Goal: Task Accomplishment & Management: Manage account settings

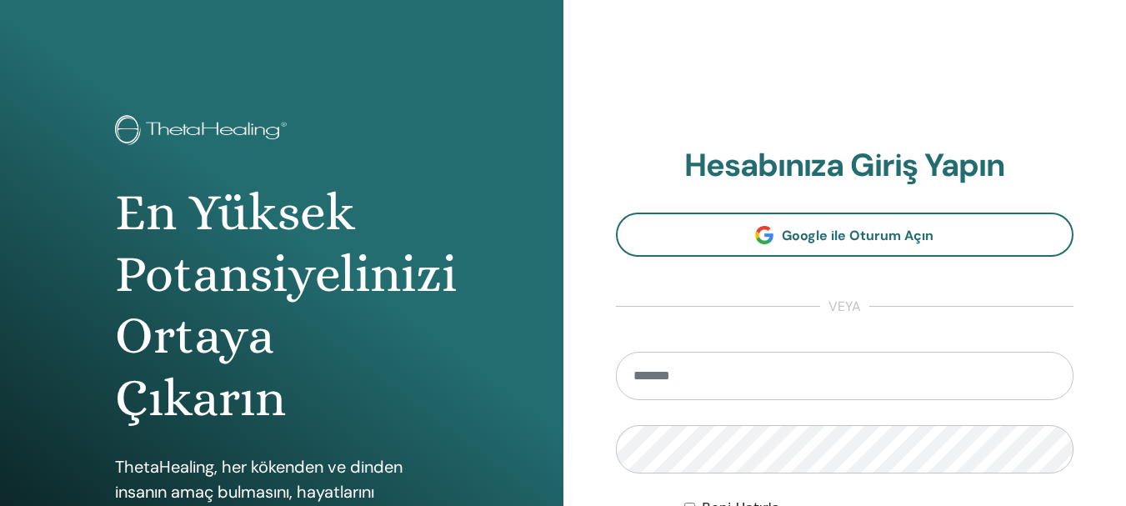
type input "**********"
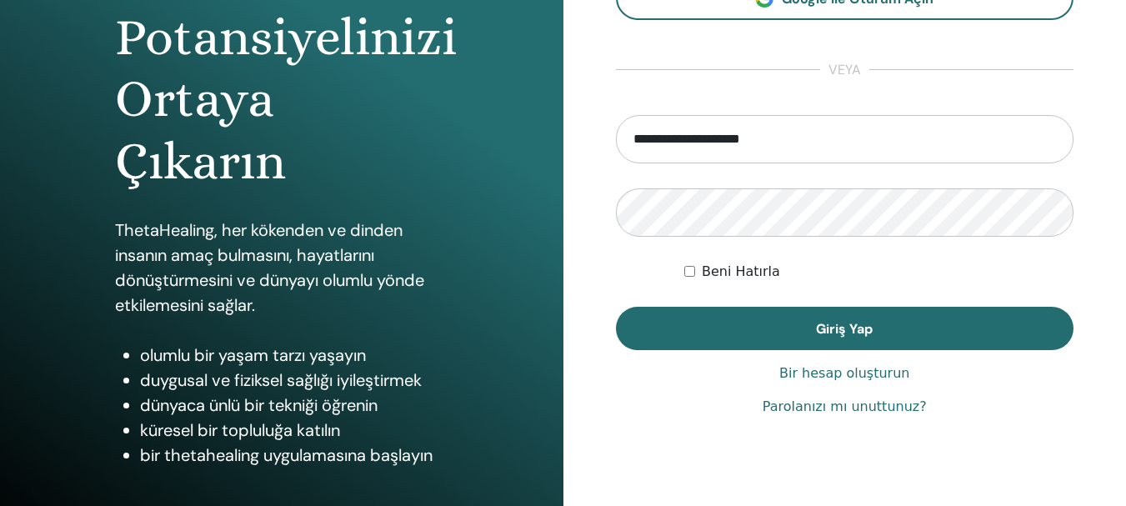
scroll to position [294, 0]
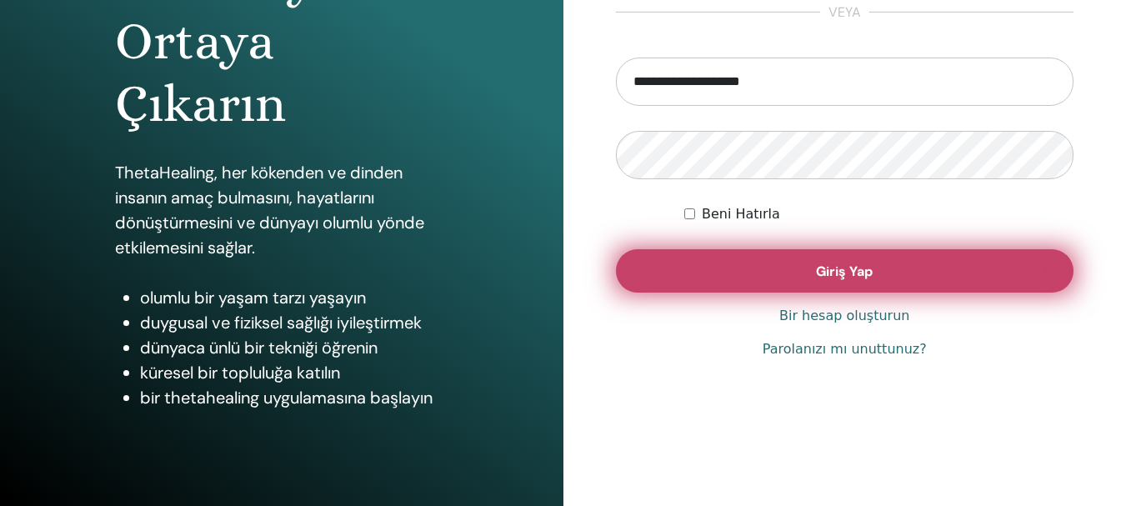
click at [916, 274] on button "Giriş Yap" at bounding box center [845, 270] width 458 height 43
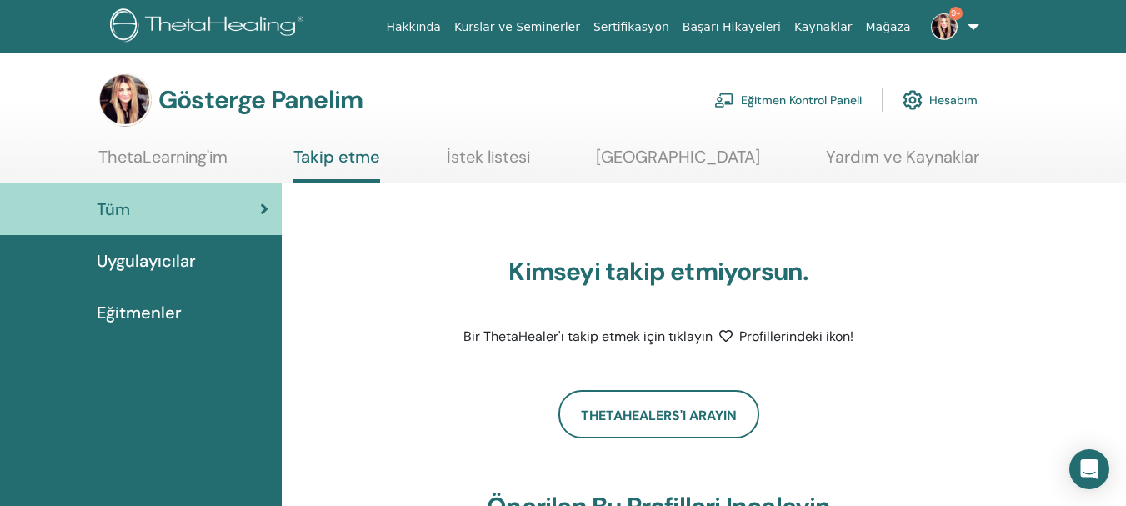
click at [947, 26] on img at bounding box center [944, 26] width 27 height 27
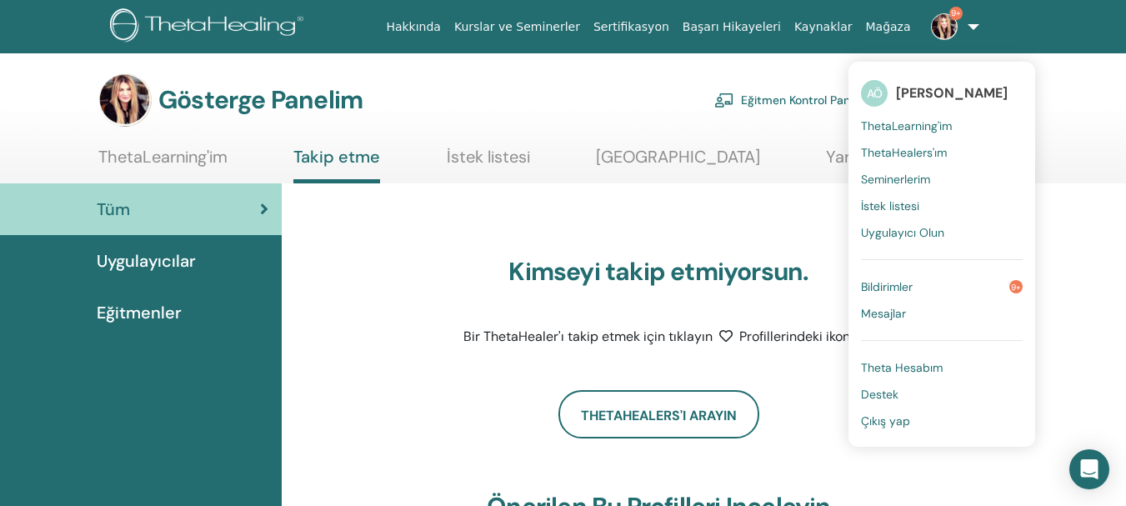
click at [897, 295] on link "Bildirimler 9+" at bounding box center [942, 286] width 162 height 27
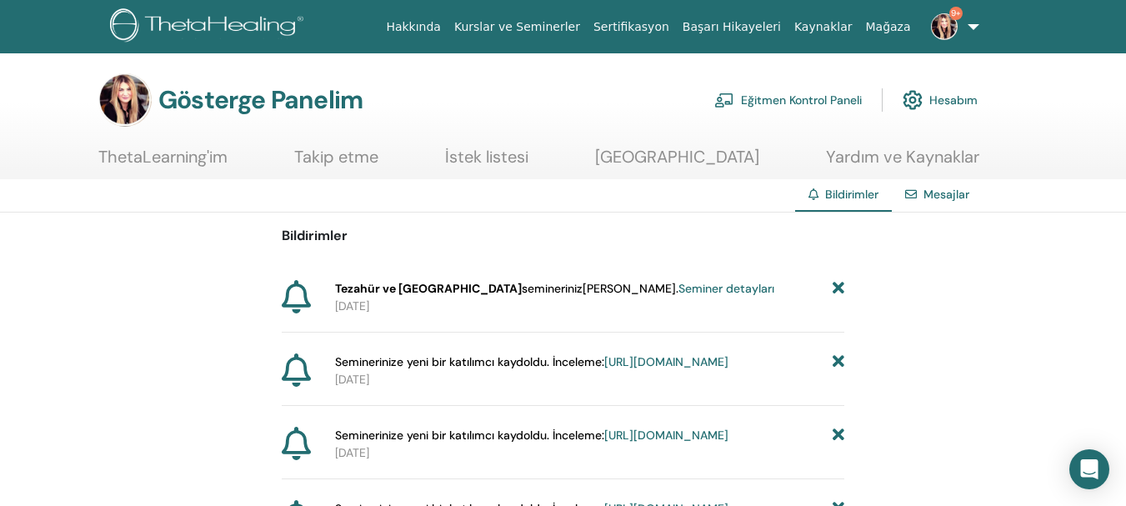
drag, startPoint x: 608, startPoint y: 293, endPoint x: 702, endPoint y: 313, distance: 95.5
click at [678, 293] on font "Seminer detayları" at bounding box center [726, 288] width 96 height 15
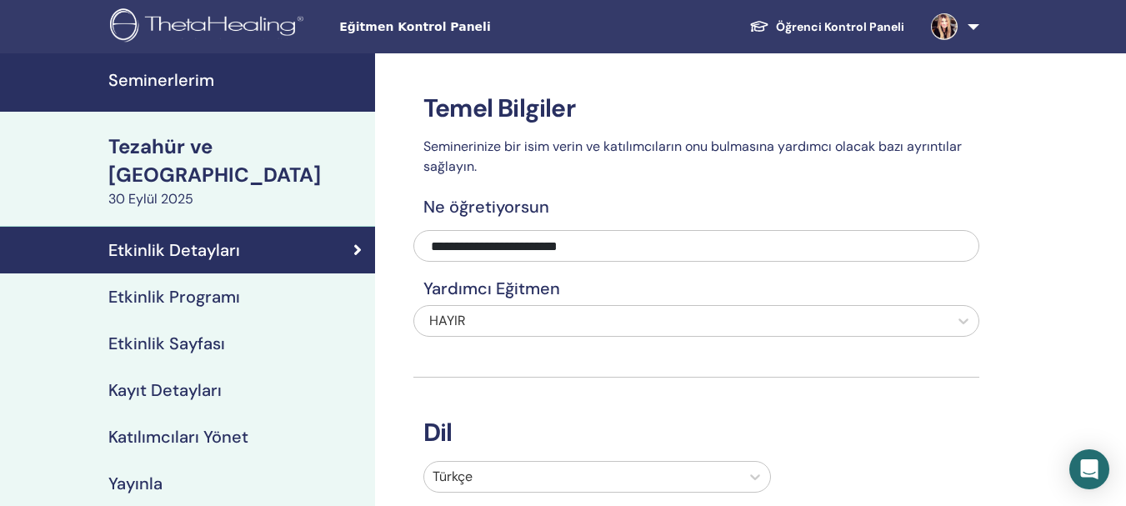
drag, startPoint x: 184, startPoint y: 85, endPoint x: 208, endPoint y: 96, distance: 26.5
click at [185, 85] on font "Seminerlerim" at bounding box center [161, 80] width 106 height 22
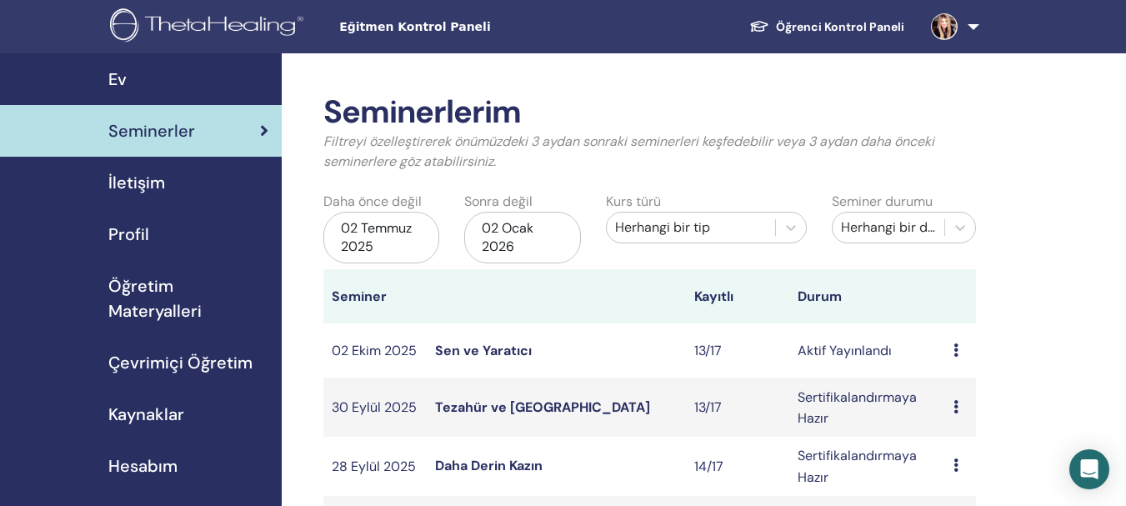
drag, startPoint x: 500, startPoint y: 403, endPoint x: 509, endPoint y: 403, distance: 9.2
click at [501, 403] on font "Tezahür ve [GEOGRAPHIC_DATA]" at bounding box center [542, 407] width 215 height 18
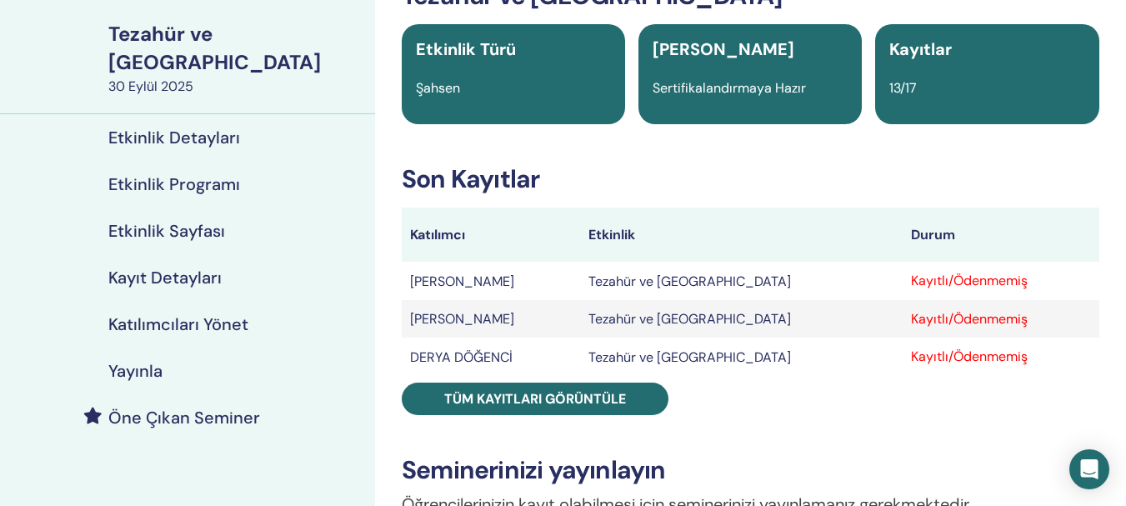
scroll to position [170, 0]
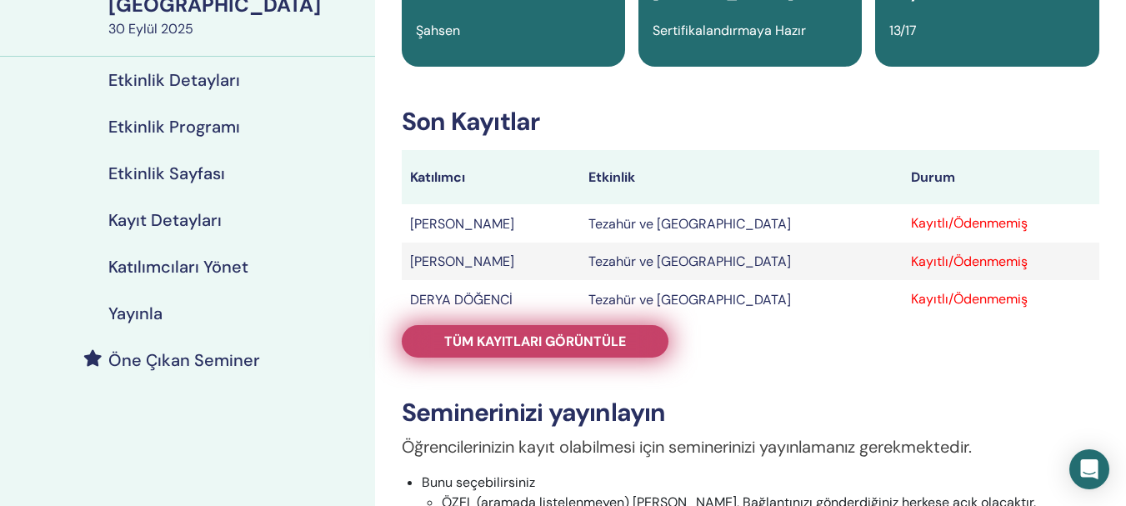
click at [602, 340] on font "Tüm kayıtları görüntüle" at bounding box center [535, 342] width 182 height 18
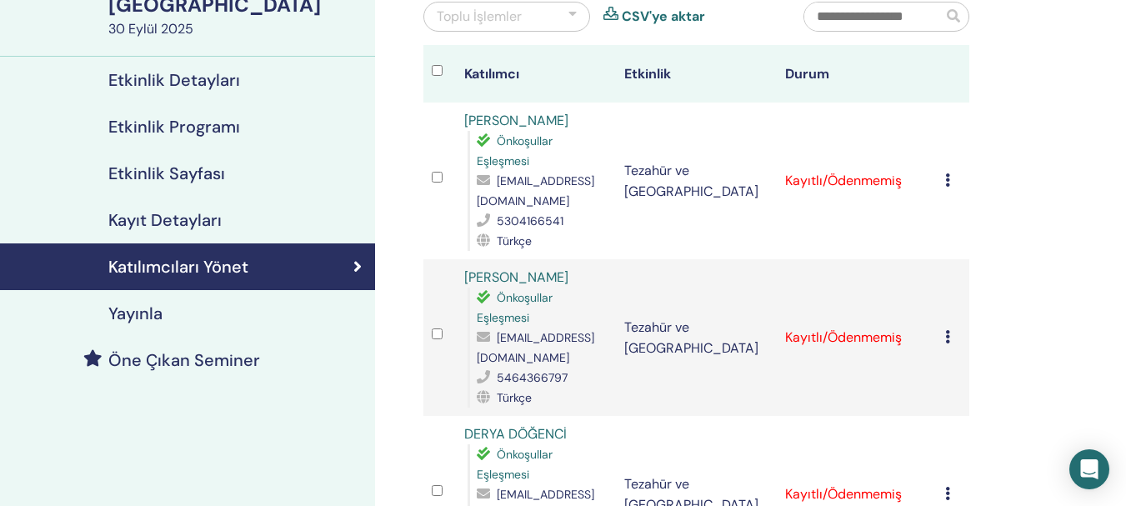
click at [943, 179] on td "Kaydı İptal Et Otomatik onaylama yapmayın Ödendi olarak işaretle Ödenmemiş olar…" at bounding box center [953, 181] width 33 height 157
click at [948, 183] on icon at bounding box center [947, 179] width 5 height 13
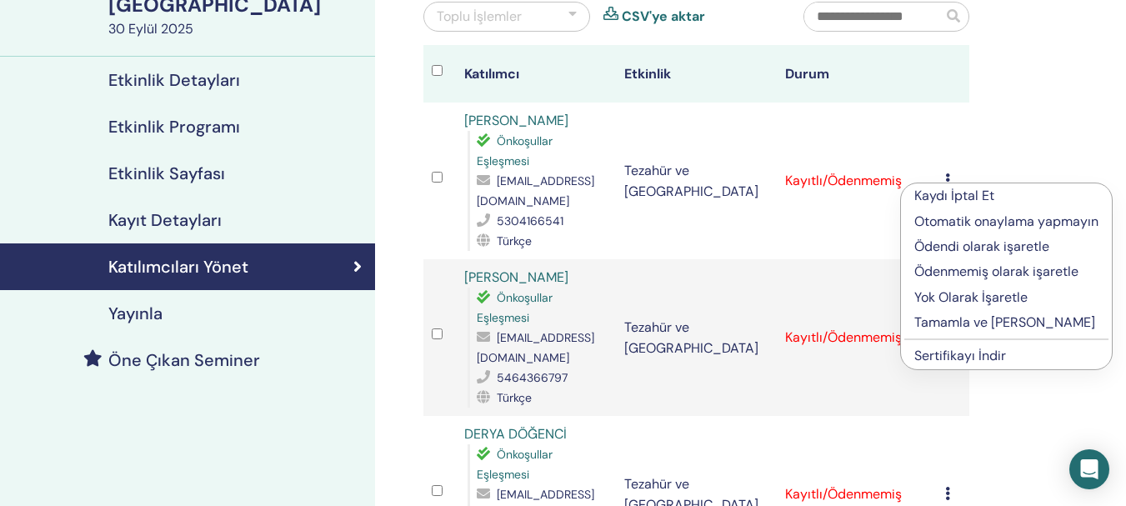
click at [1031, 271] on font "Ödenmemiş olarak işaretle" at bounding box center [996, 272] width 164 height 18
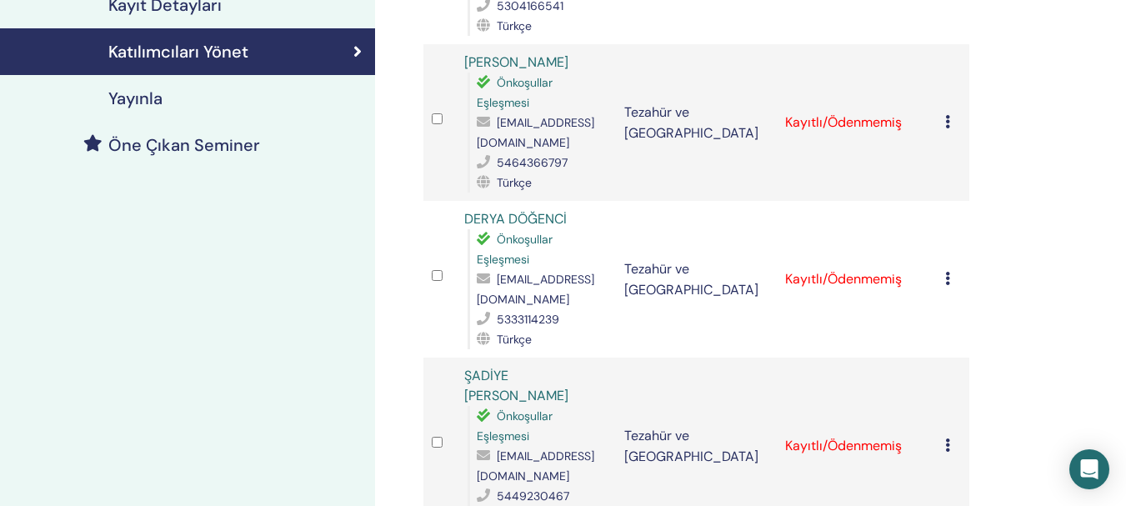
scroll to position [391, 0]
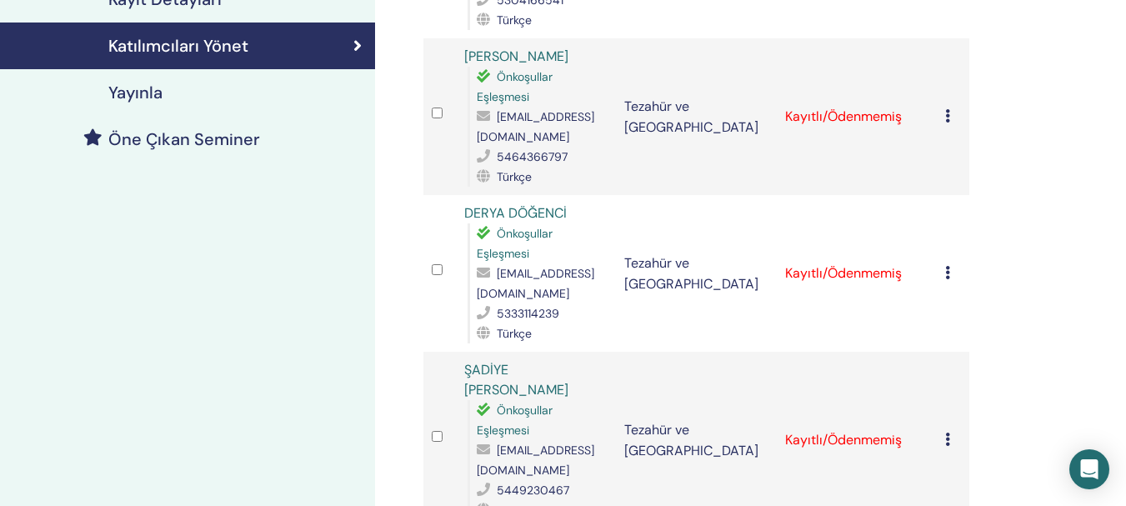
click at [948, 117] on icon at bounding box center [947, 115] width 5 height 13
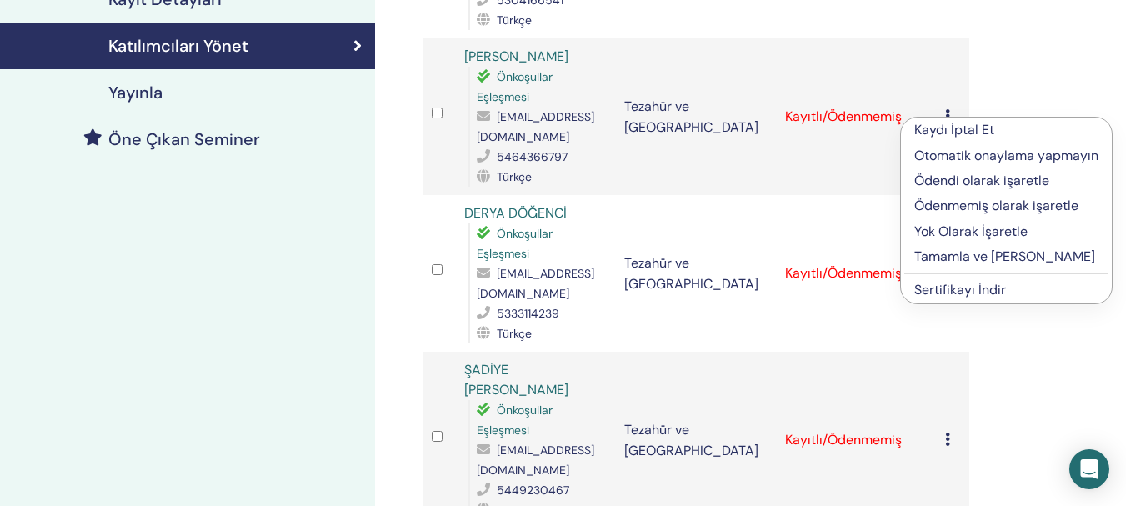
click at [1002, 208] on font "Ödenmemiş olarak işaretle" at bounding box center [996, 206] width 164 height 18
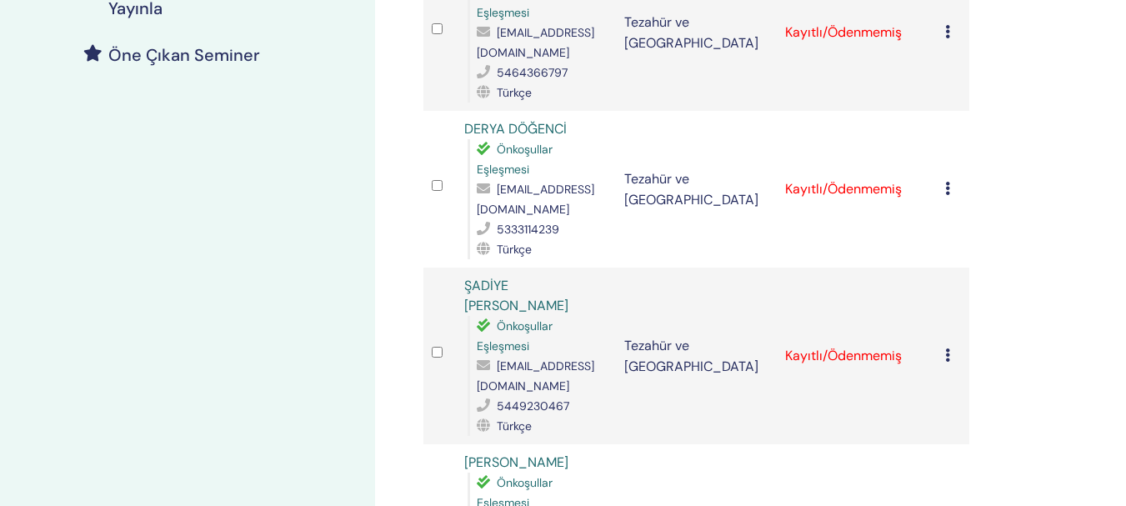
scroll to position [480, 0]
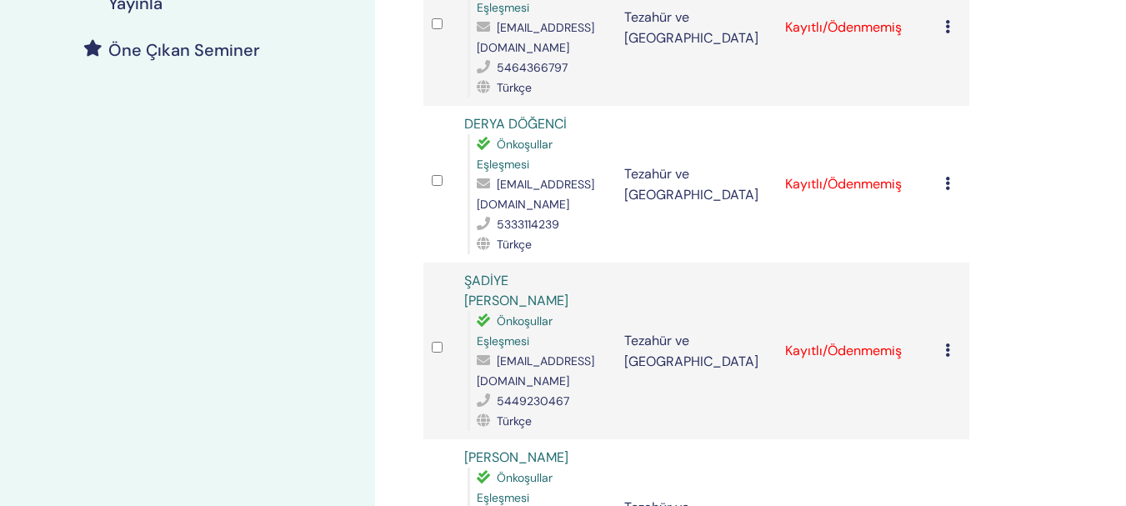
click at [947, 179] on icon at bounding box center [947, 183] width 5 height 13
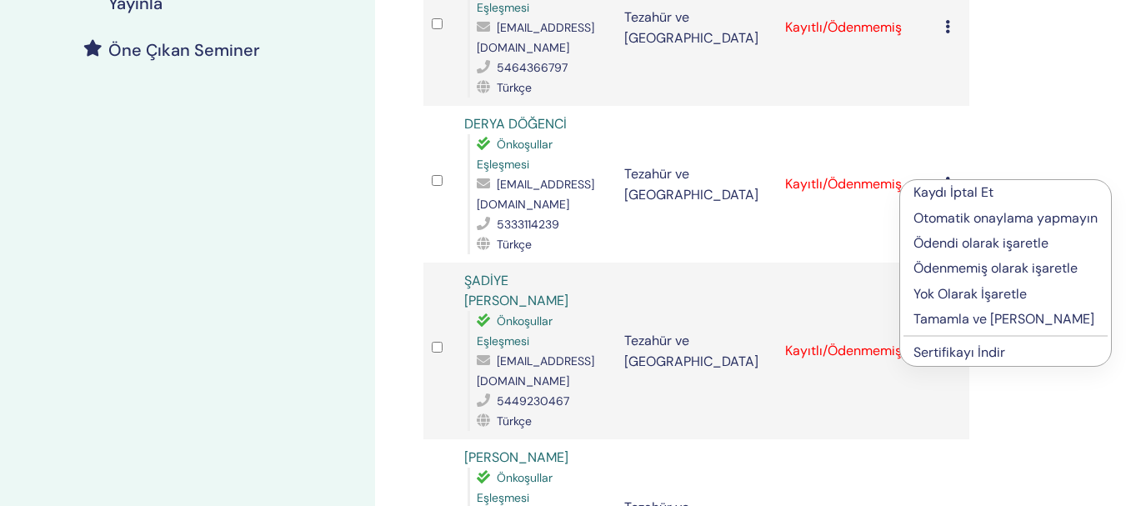
click at [992, 270] on font "Ödenmemiş olarak işaretle" at bounding box center [995, 268] width 164 height 18
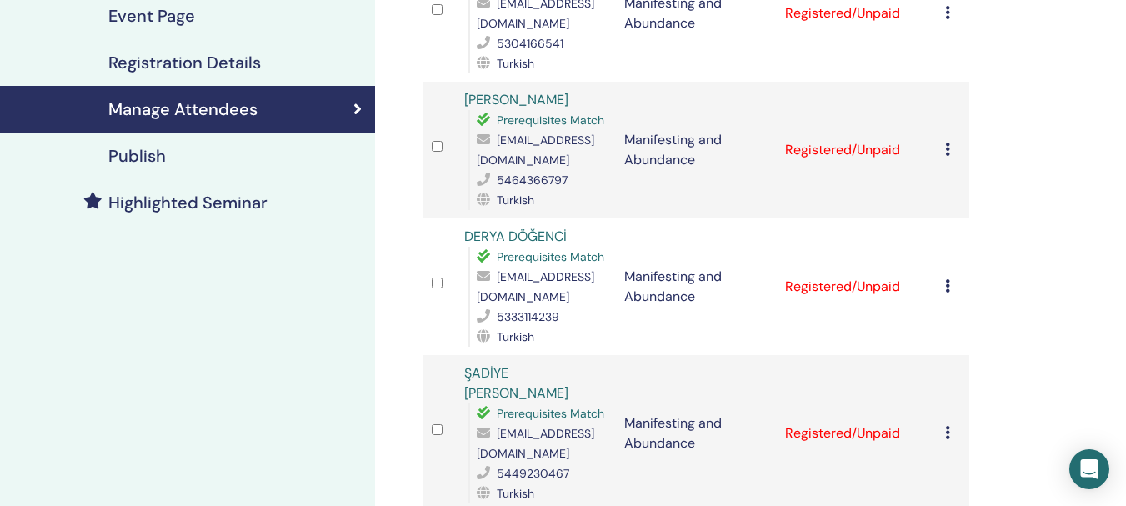
scroll to position [397, 0]
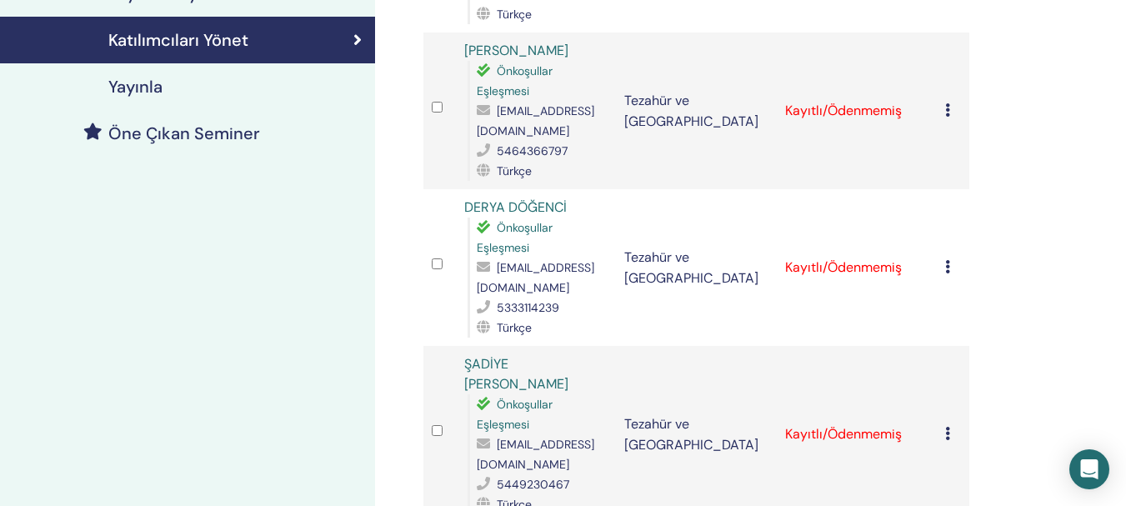
click at [948, 438] on icon at bounding box center [947, 433] width 5 height 13
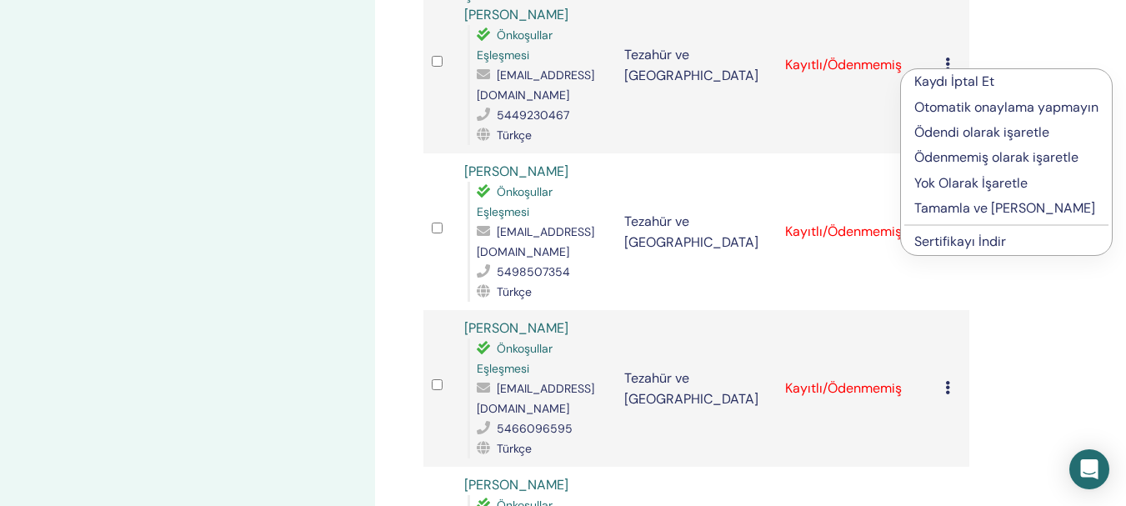
scroll to position [772, 0]
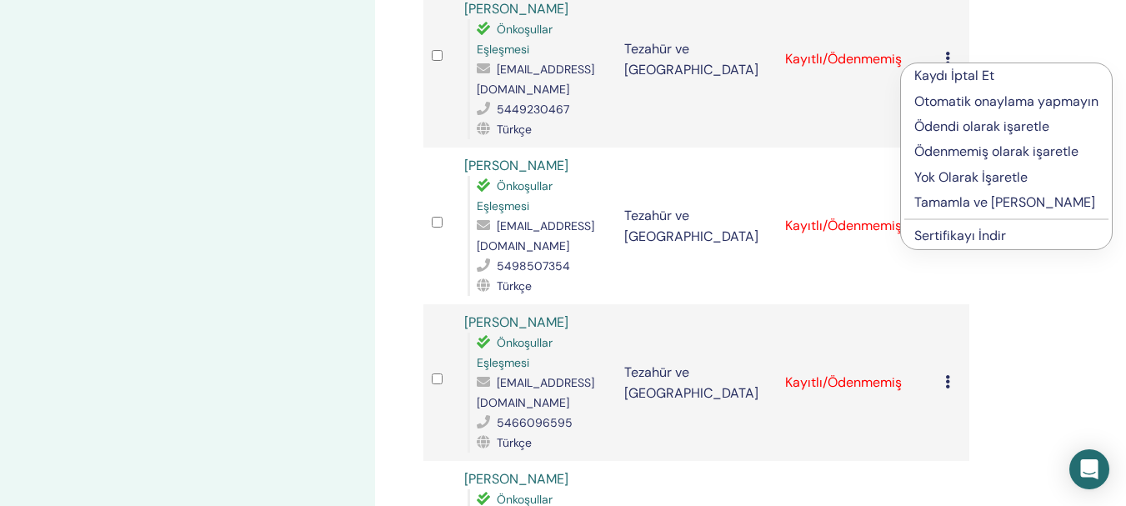
click at [1013, 156] on font "Ödenmemiş olarak işaretle" at bounding box center [996, 152] width 164 height 18
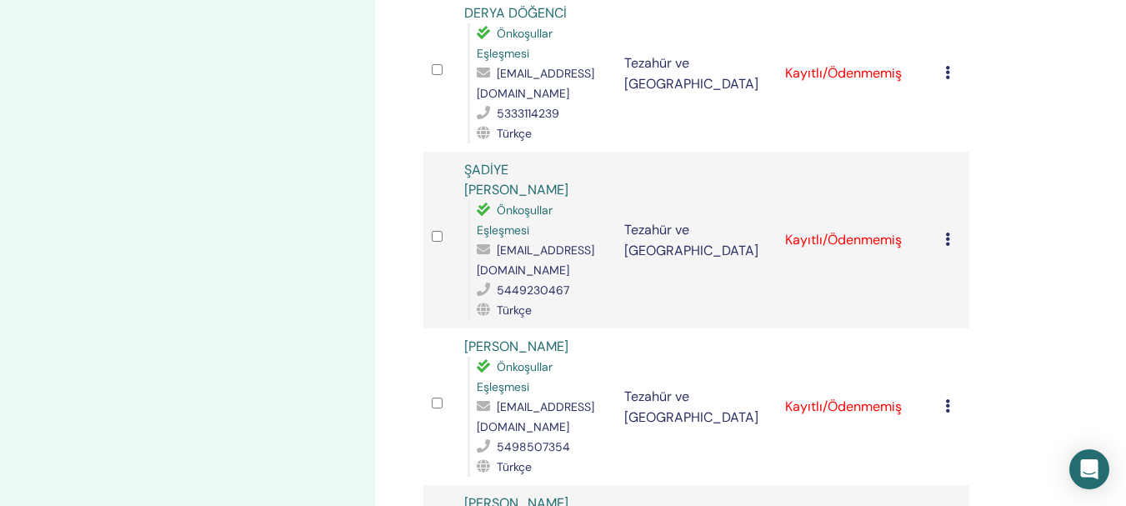
scroll to position [728, 0]
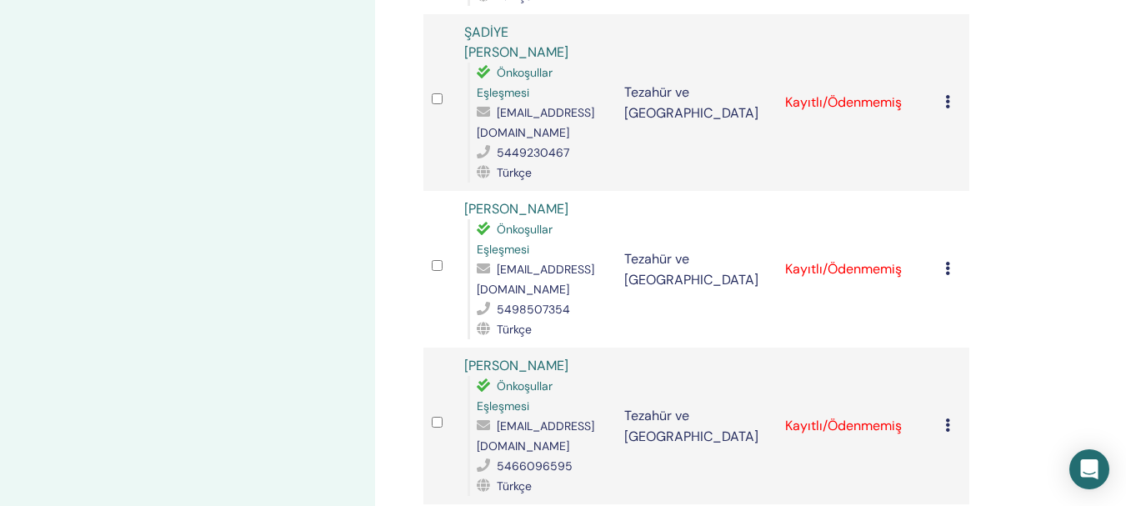
click at [948, 272] on icon at bounding box center [947, 268] width 5 height 13
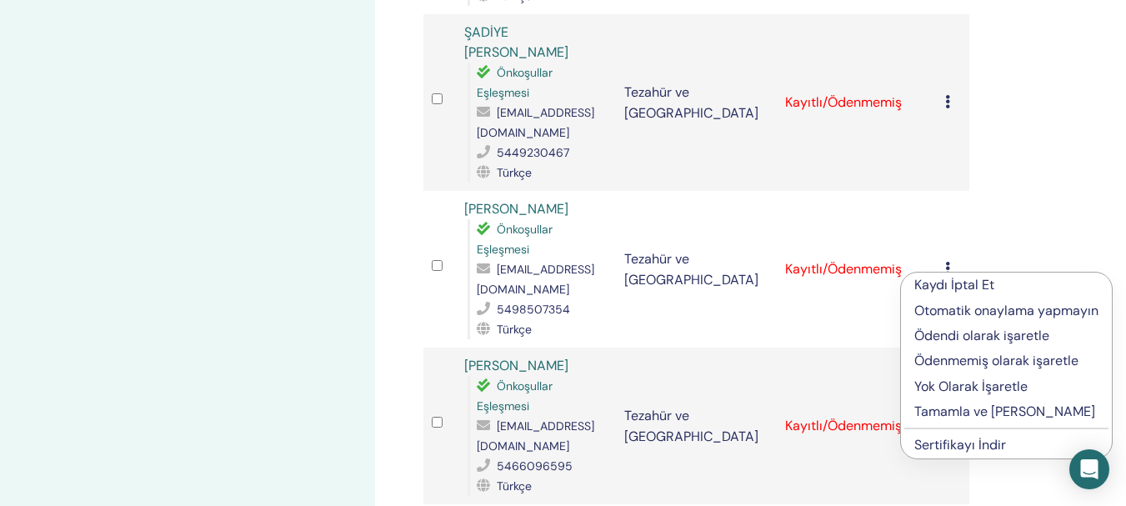
click at [990, 362] on font "Ödenmemiş olarak işaretle" at bounding box center [996, 361] width 164 height 18
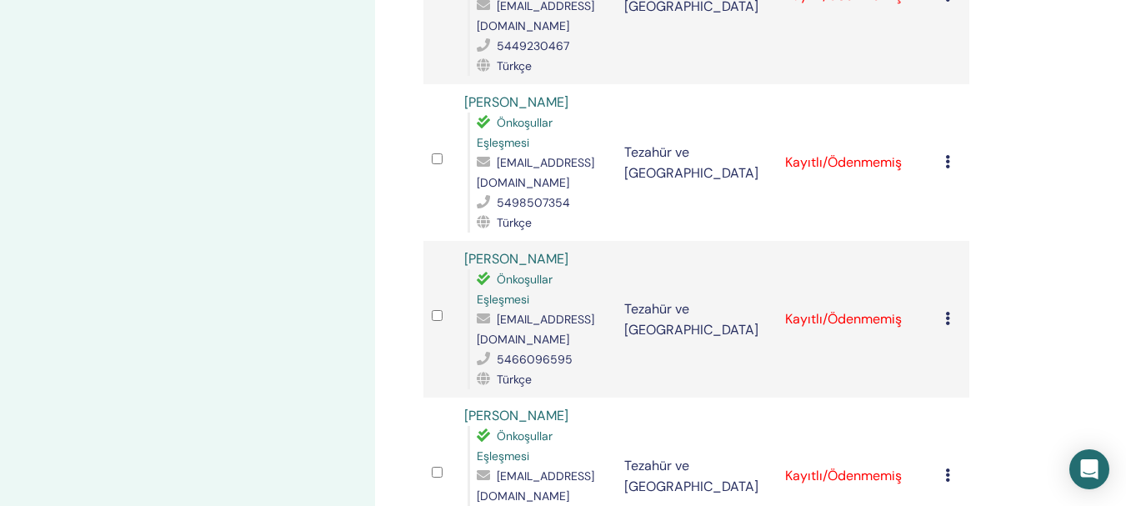
scroll to position [861, 0]
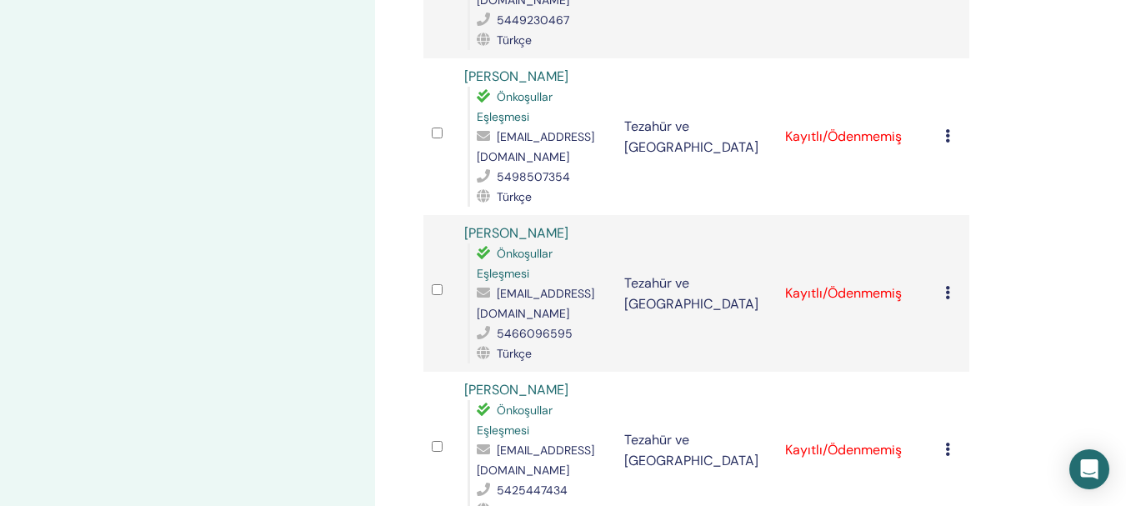
click at [945, 133] on icon at bounding box center [947, 135] width 5 height 13
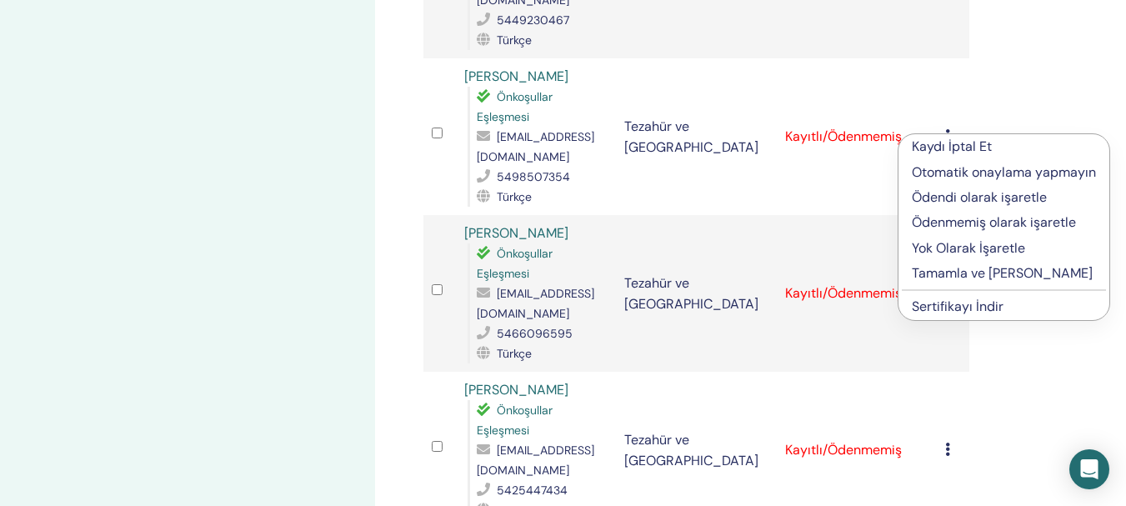
click at [984, 218] on font "Ödenmemiş olarak işaretle" at bounding box center [994, 222] width 164 height 18
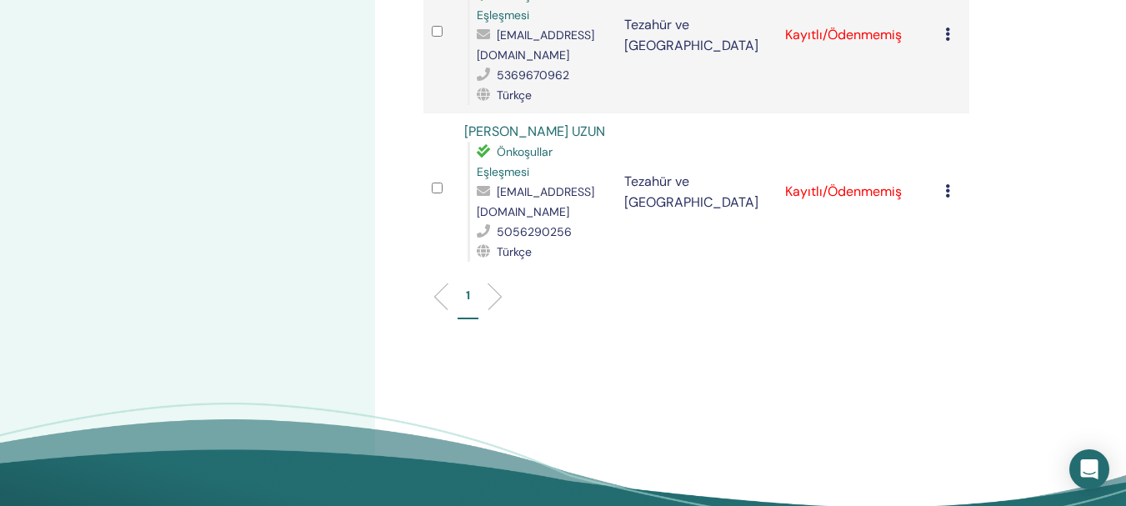
scroll to position [2064, 0]
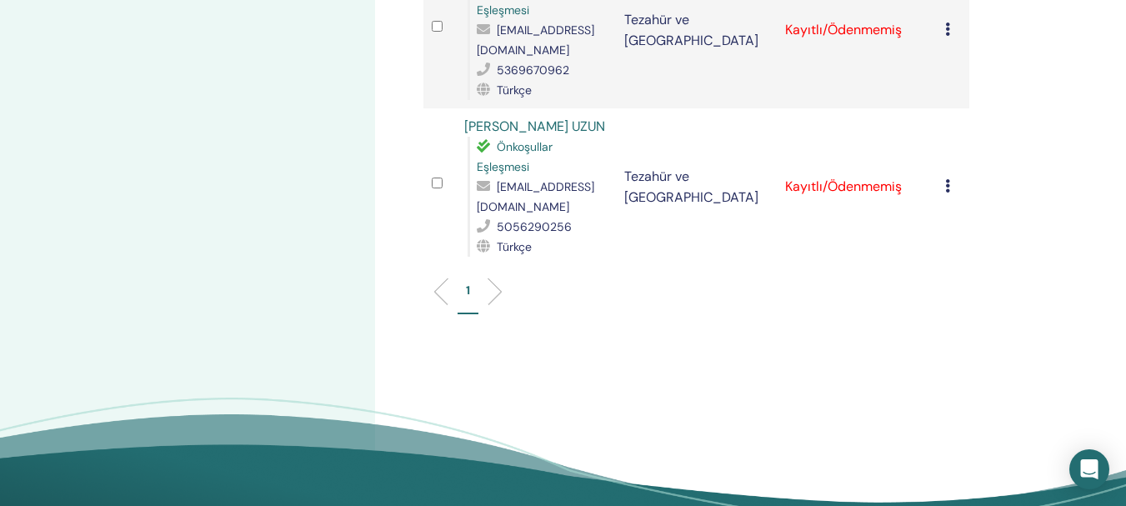
click at [944, 32] on td "Kaydı İptal Et Otomatik onaylama yapmayın Ödendi olarak işaretle Ödenmemiş olar…" at bounding box center [953, 30] width 33 height 157
click at [945, 28] on icon at bounding box center [947, 29] width 5 height 13
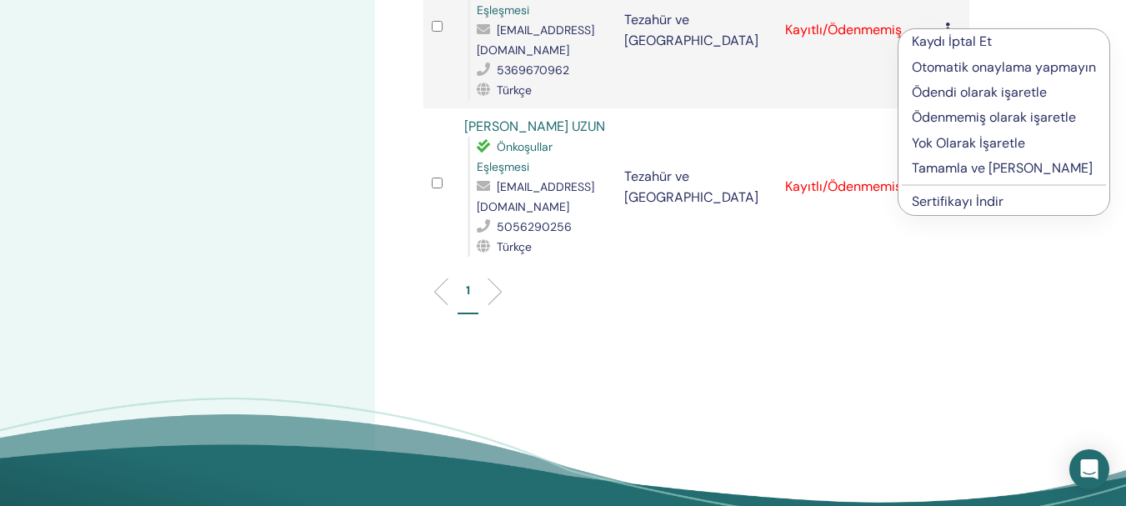
click at [977, 116] on font "Ödenmemiş olarak işaretle" at bounding box center [994, 117] width 164 height 18
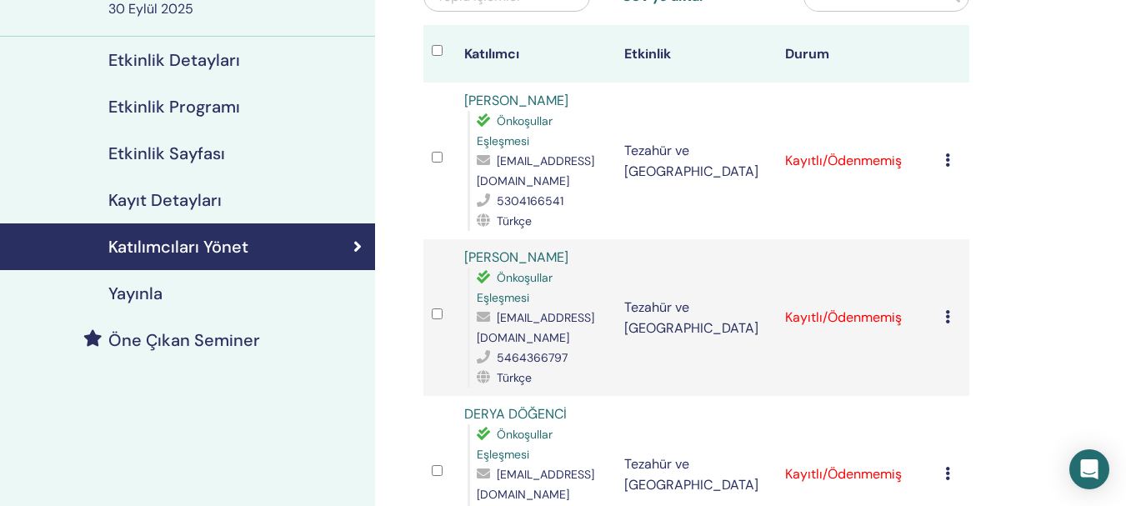
scroll to position [274, 0]
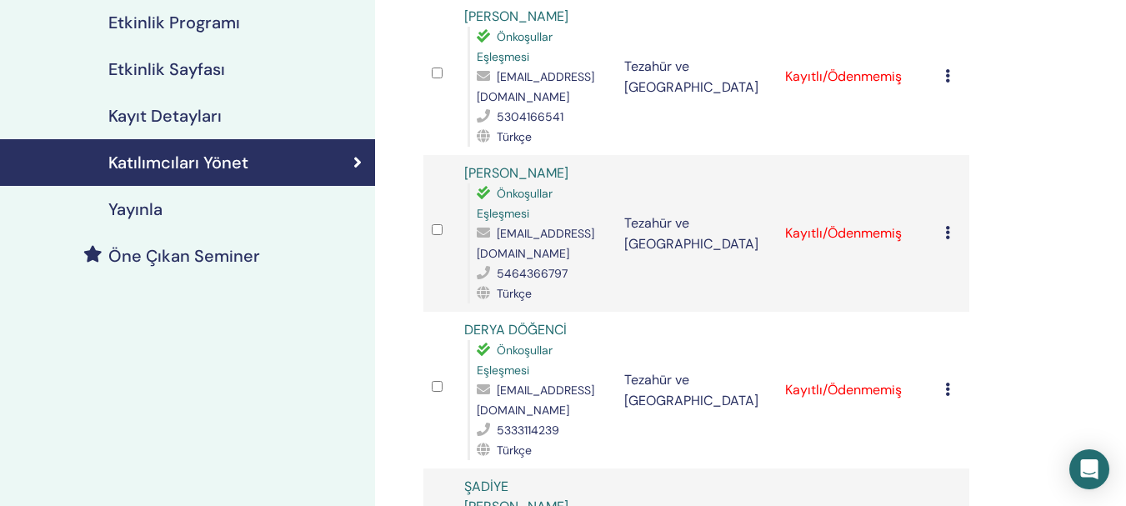
click at [949, 77] on icon at bounding box center [947, 75] width 5 height 13
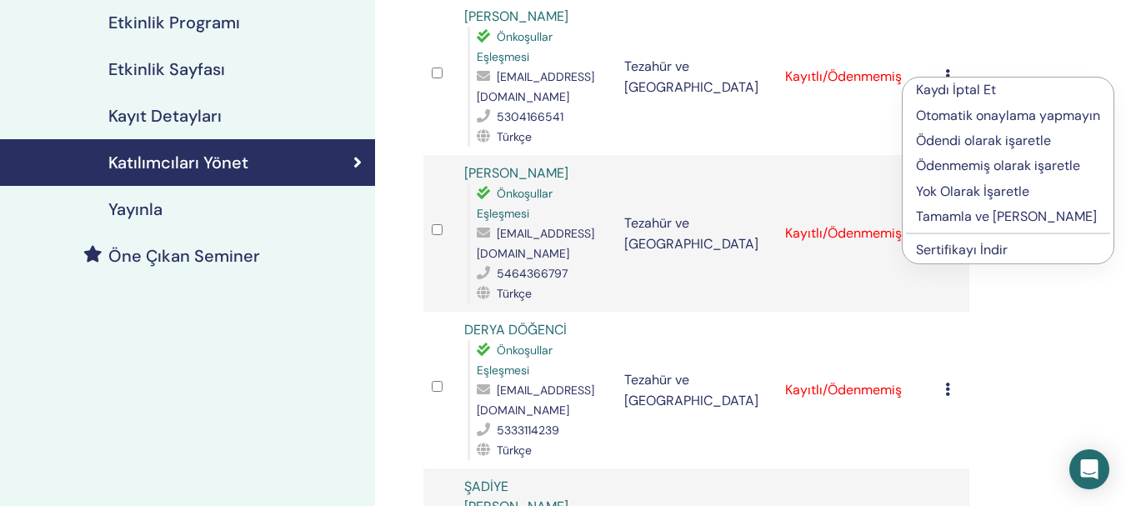
click at [970, 217] on font "Tamamla ve [PERSON_NAME]" at bounding box center [1006, 217] width 181 height 18
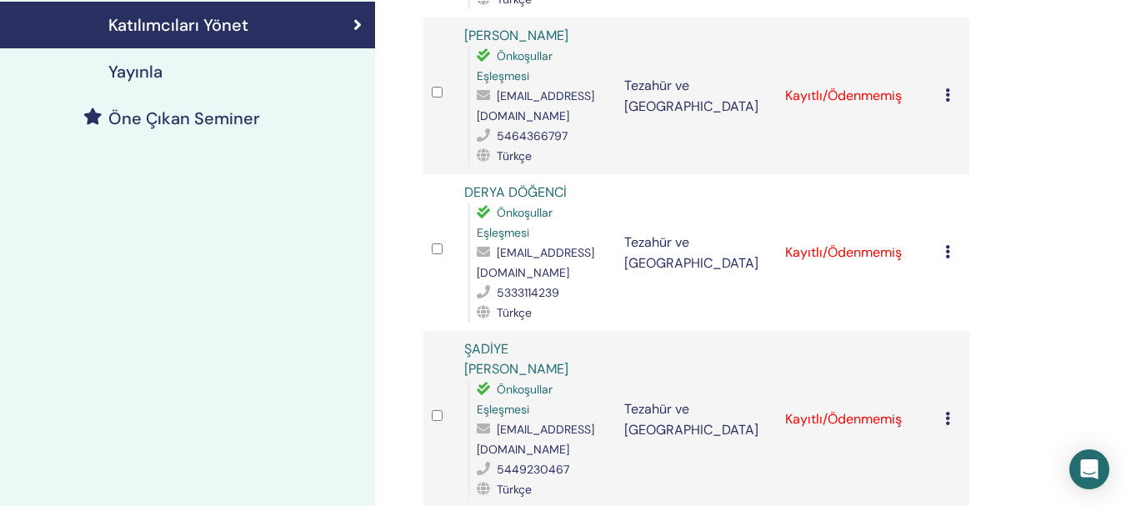
scroll to position [428, 0]
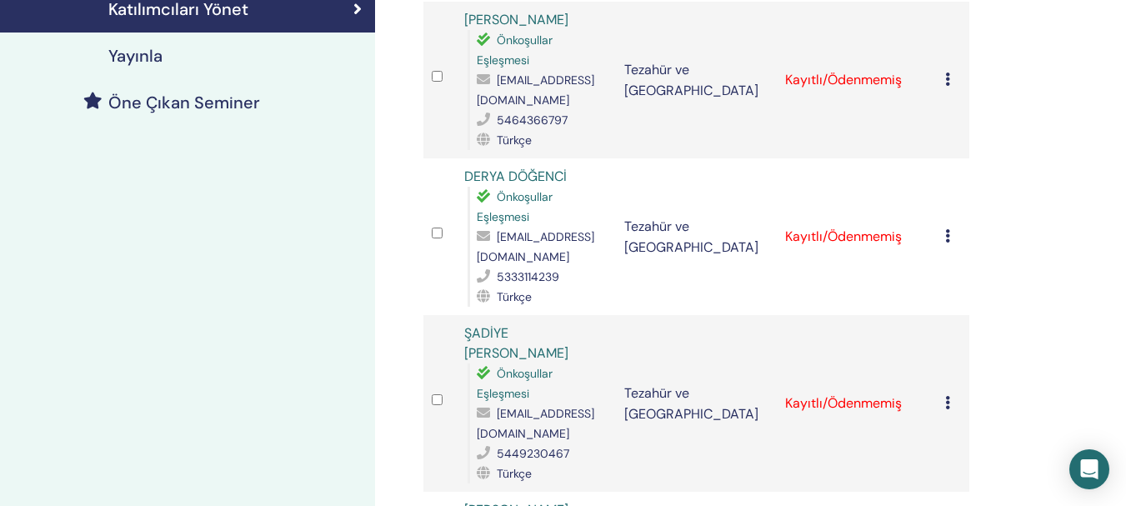
click at [946, 79] on icon at bounding box center [947, 79] width 5 height 13
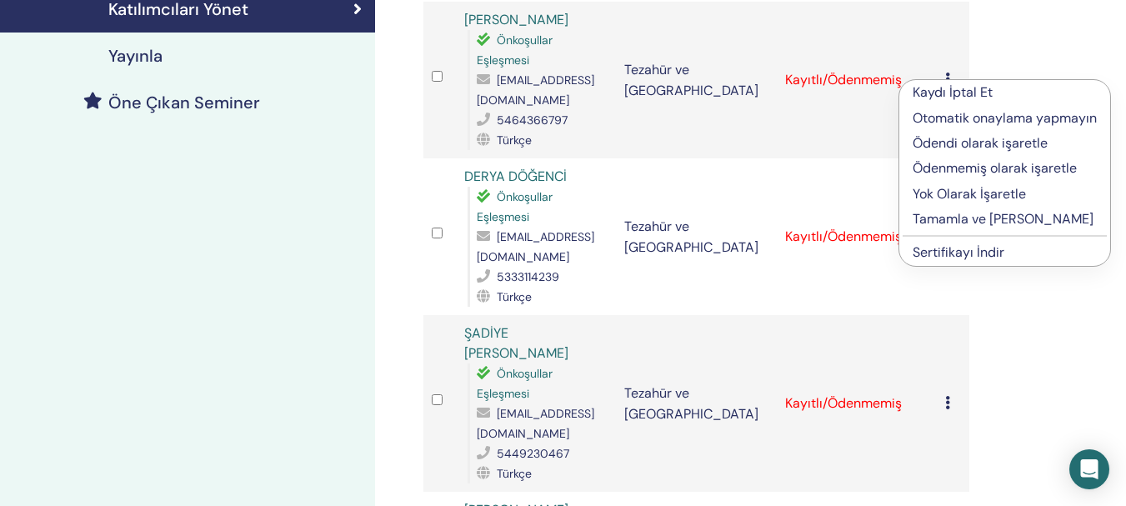
click at [975, 219] on font "Tamamla ve [PERSON_NAME]" at bounding box center [1003, 219] width 181 height 18
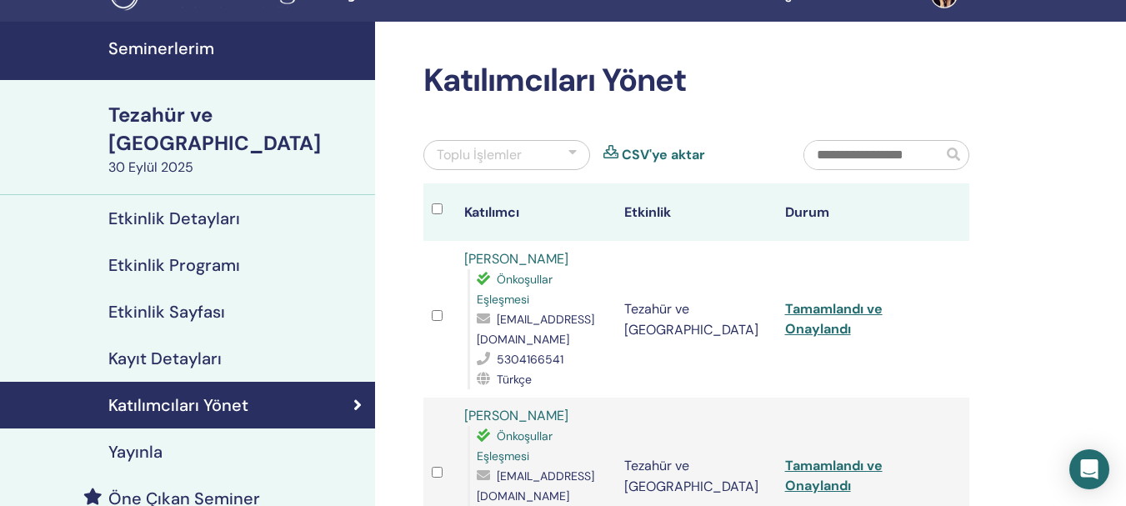
scroll to position [63, 0]
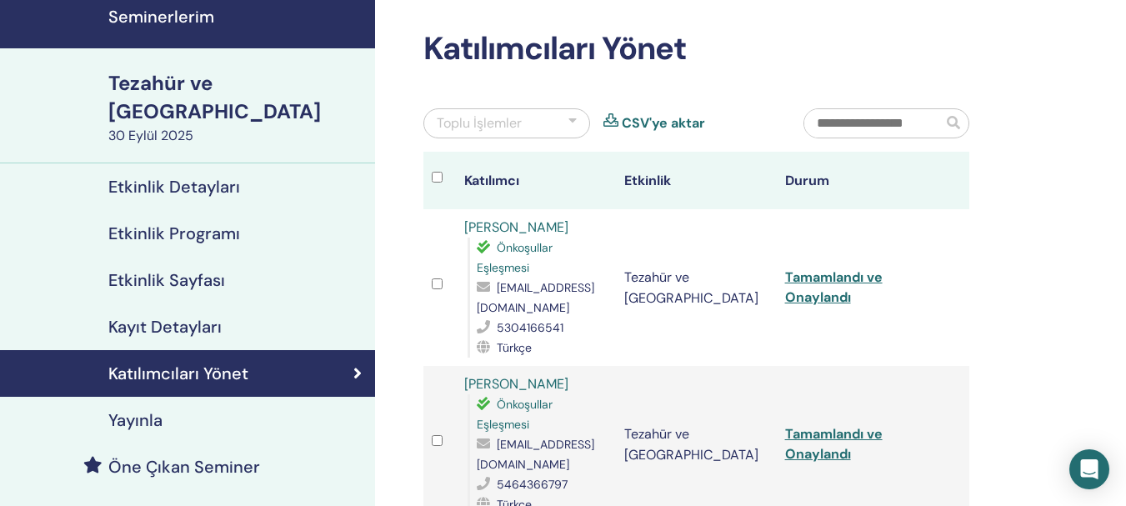
click at [575, 120] on div at bounding box center [572, 123] width 8 height 20
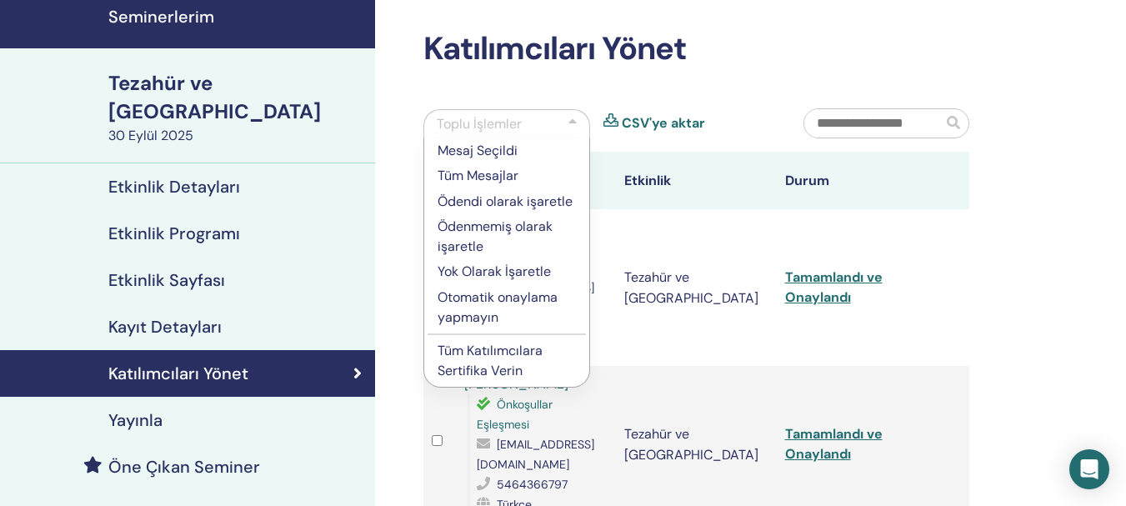
click at [537, 228] on font "Ödenmemiş olarak işaretle" at bounding box center [495, 237] width 115 height 38
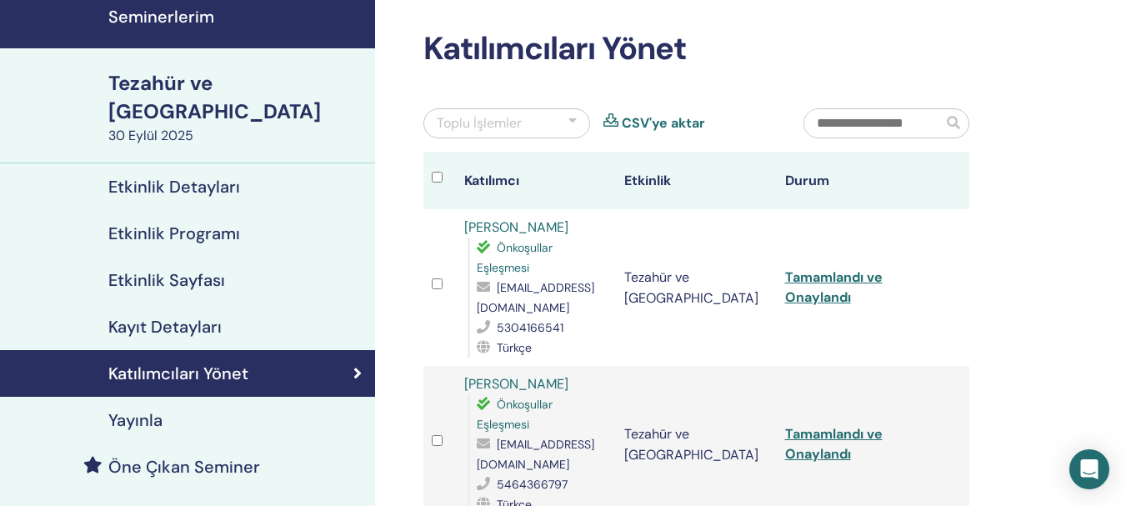
click at [573, 122] on div at bounding box center [572, 123] width 8 height 20
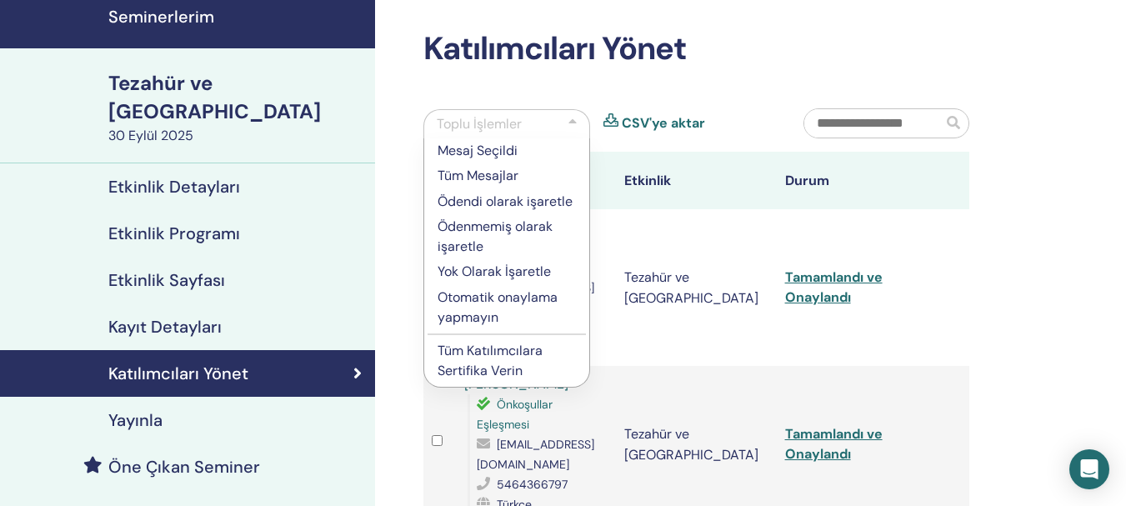
click at [517, 298] on font "Otomatik onaylama yapmayın" at bounding box center [498, 307] width 120 height 38
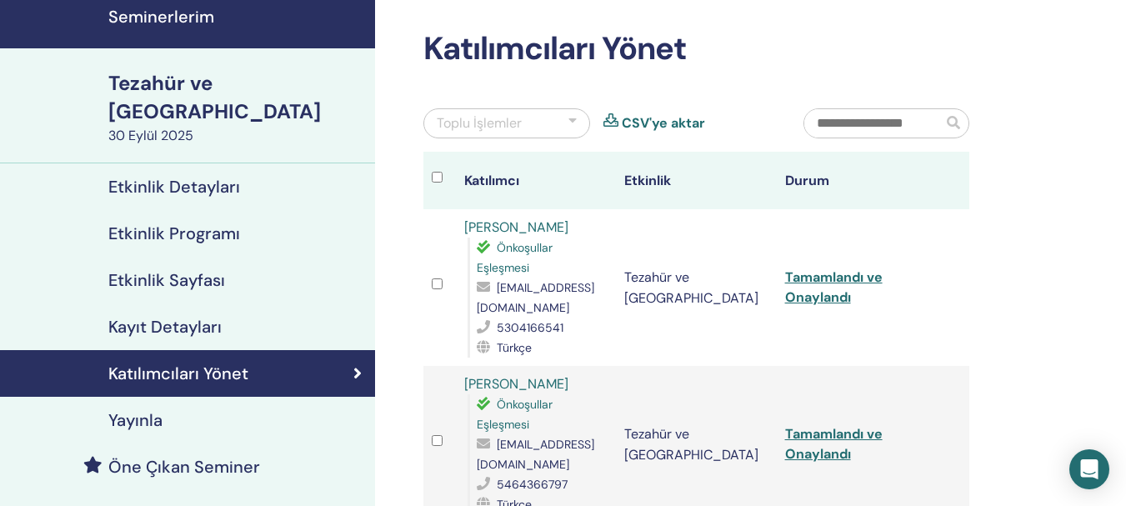
click at [573, 122] on div at bounding box center [572, 123] width 8 height 20
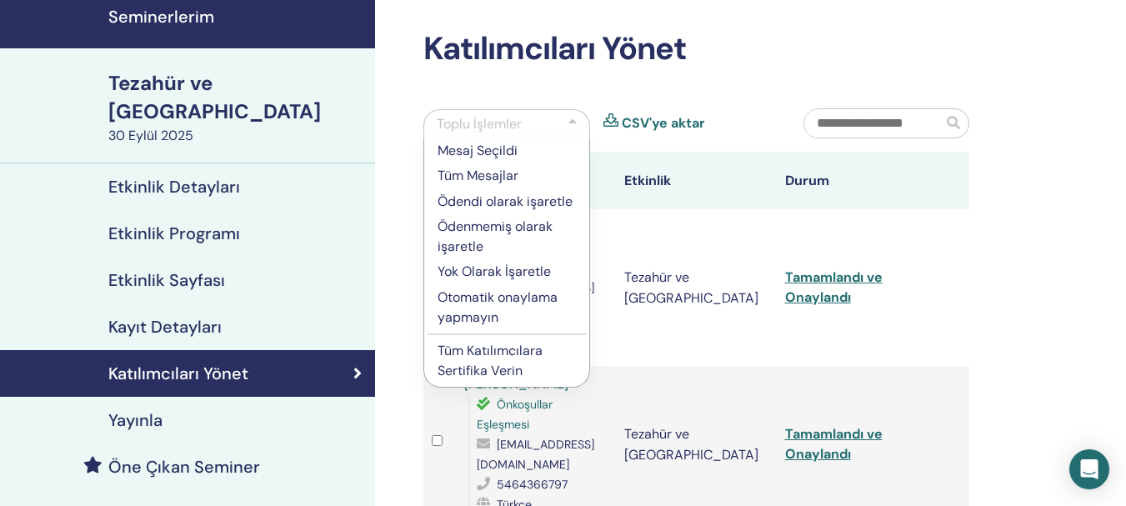
click at [519, 299] on font "Otomatik onaylama yapmayın" at bounding box center [498, 307] width 120 height 38
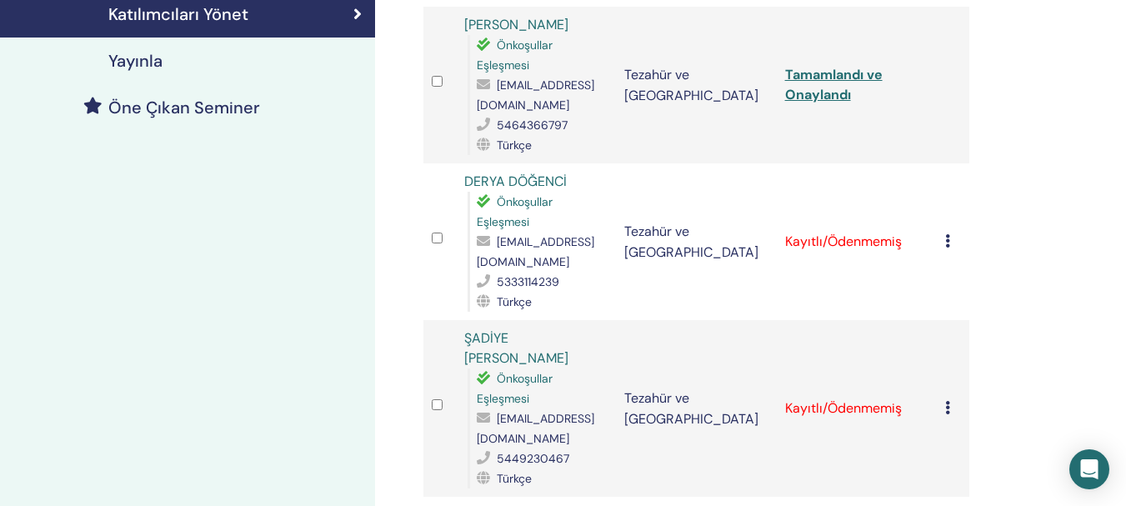
scroll to position [559, 0]
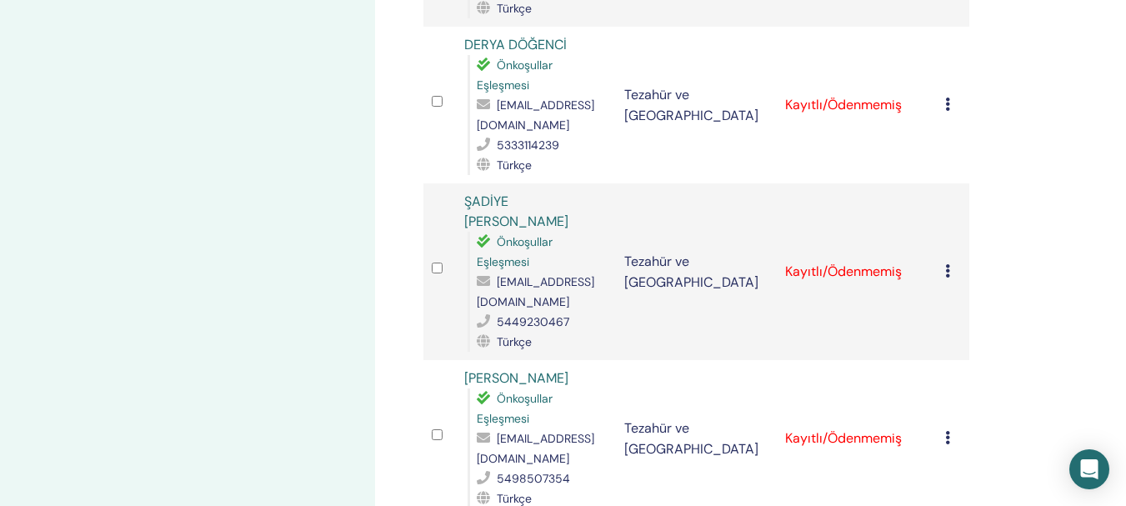
click at [947, 105] on icon at bounding box center [947, 104] width 5 height 13
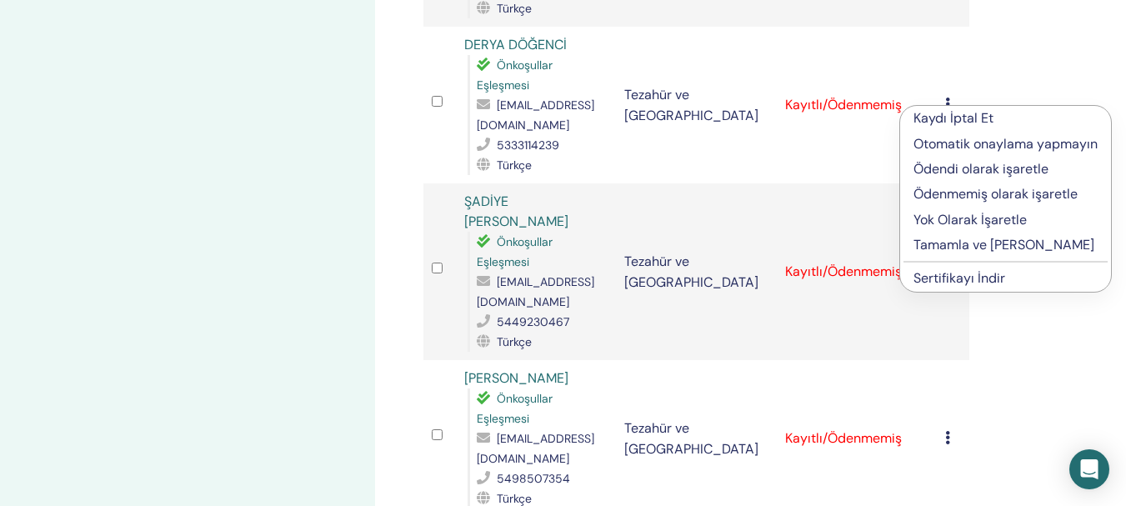
click at [960, 245] on font "Tamamla ve [PERSON_NAME]" at bounding box center [1003, 245] width 181 height 18
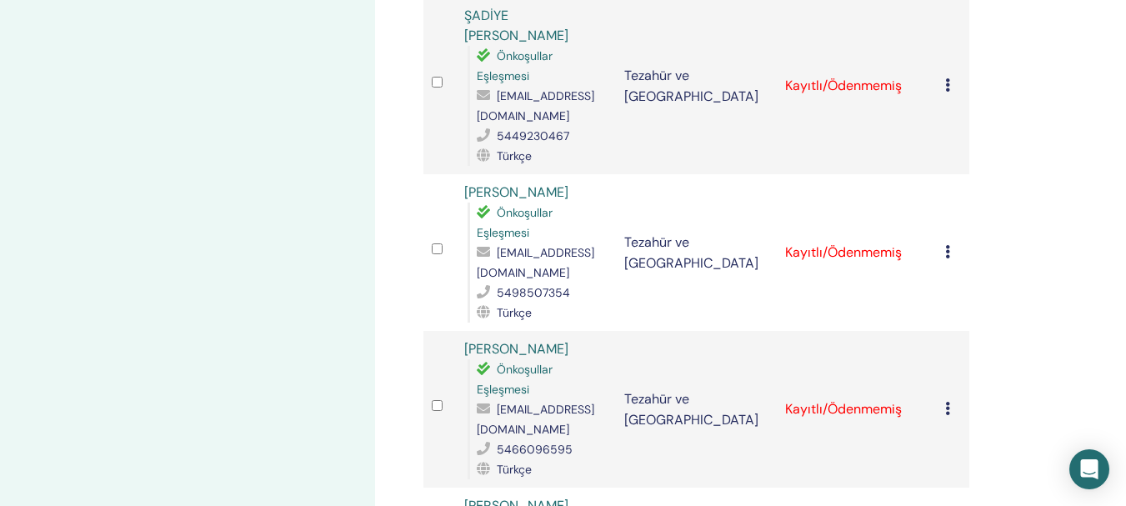
scroll to position [750, 0]
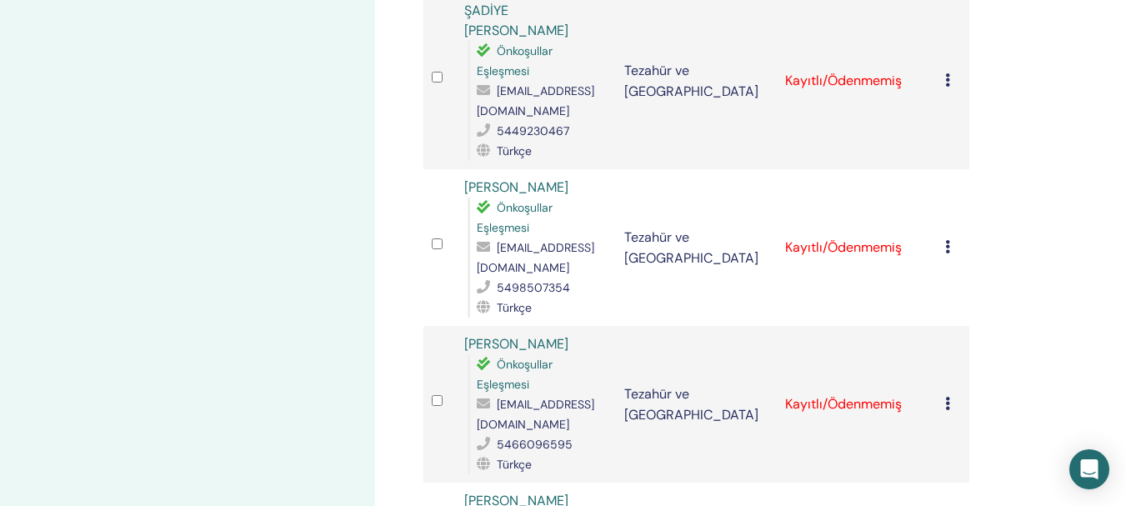
click at [948, 80] on icon at bounding box center [947, 79] width 5 height 13
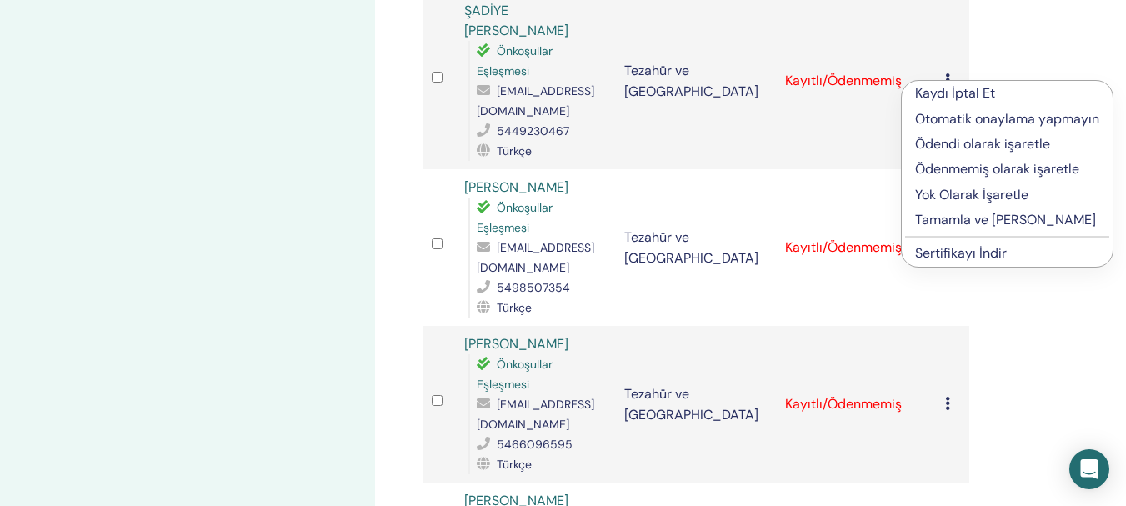
click at [958, 218] on font "Tamamla ve [PERSON_NAME]" at bounding box center [1005, 220] width 181 height 18
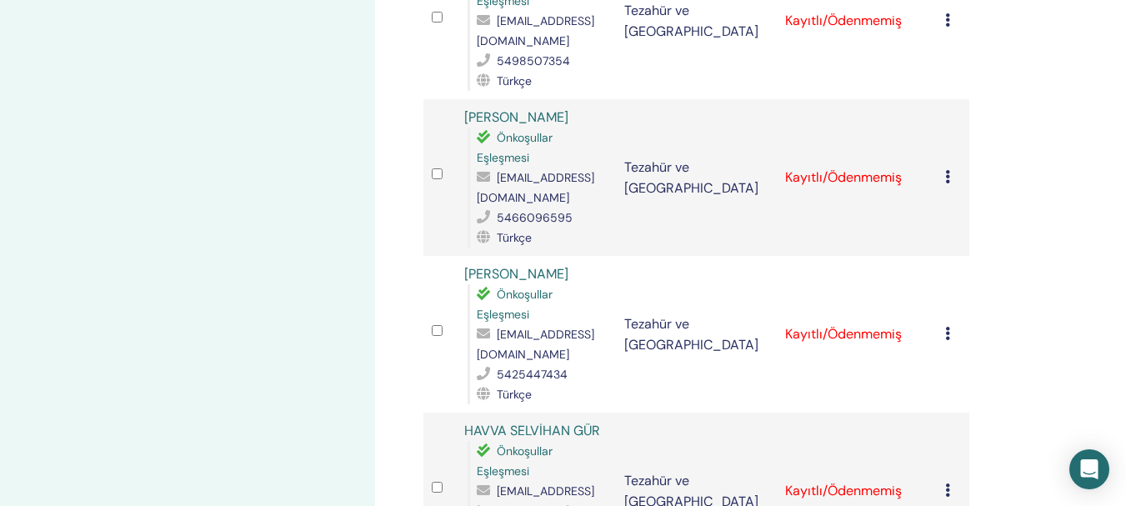
scroll to position [971, 0]
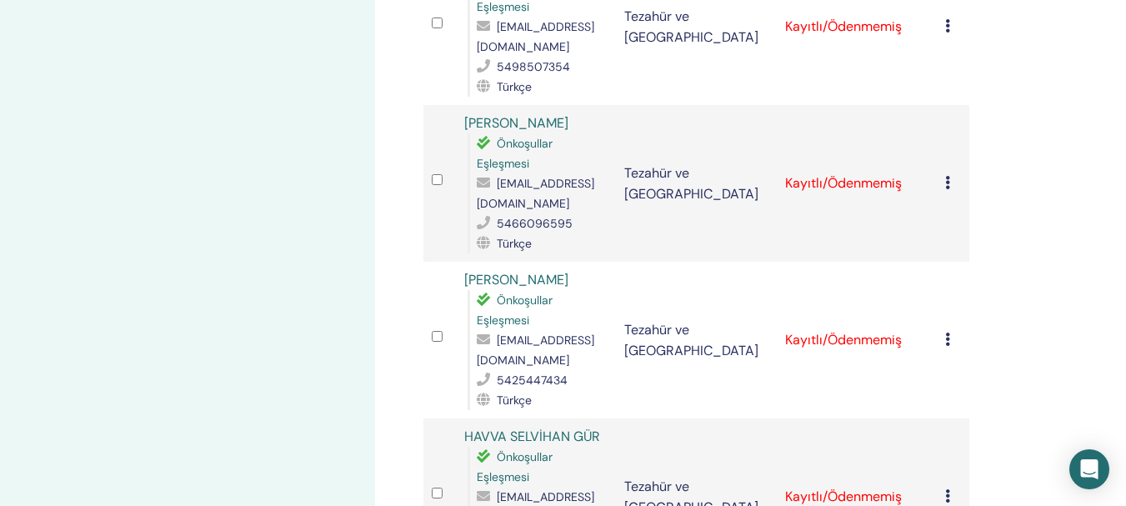
click at [946, 28] on icon at bounding box center [947, 25] width 5 height 13
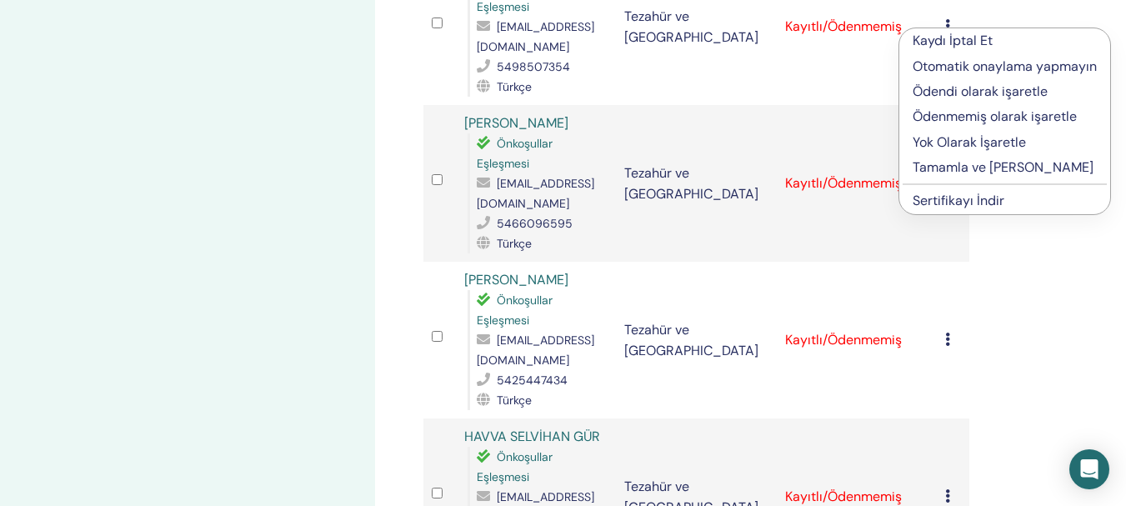
click at [989, 175] on font "Tamamla ve [PERSON_NAME]" at bounding box center [1003, 167] width 181 height 18
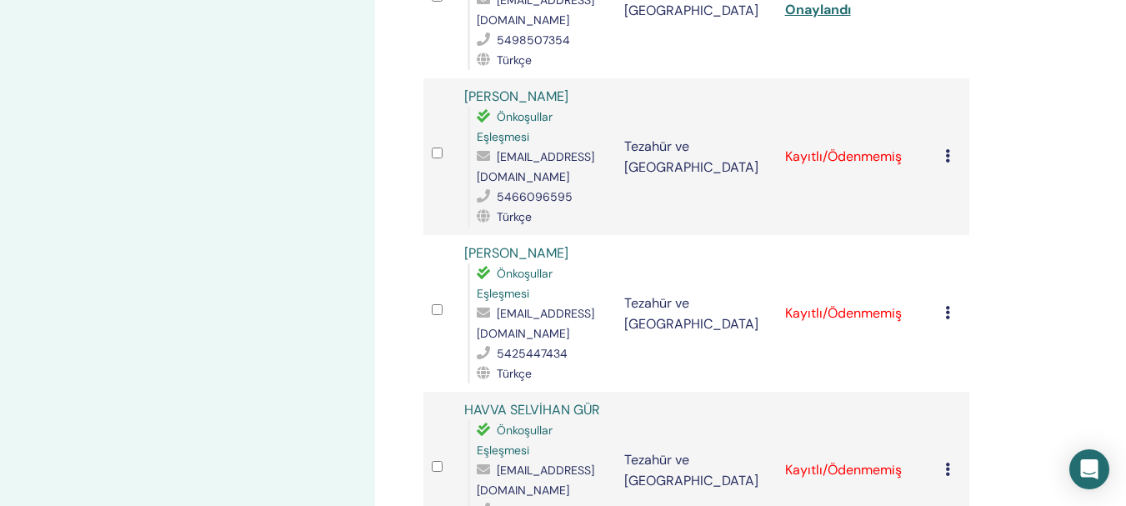
scroll to position [1003, 0]
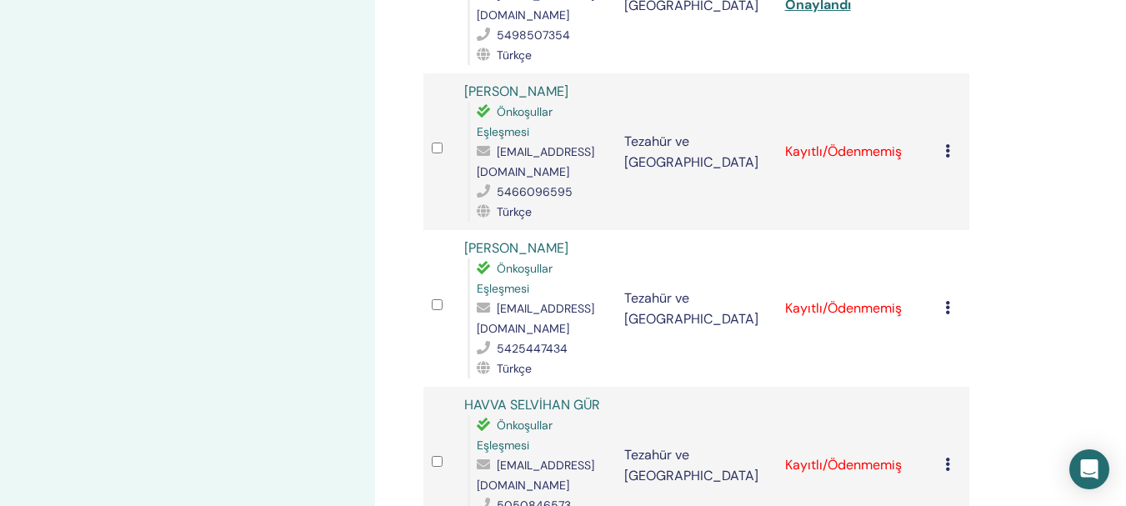
click at [435, 142] on div at bounding box center [440, 151] width 16 height 24
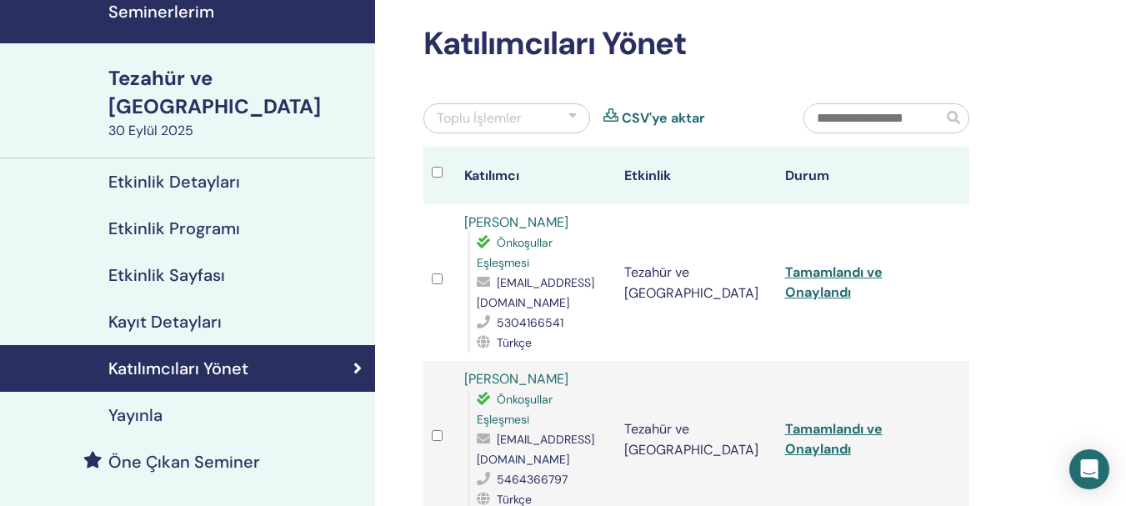
scroll to position [58, 0]
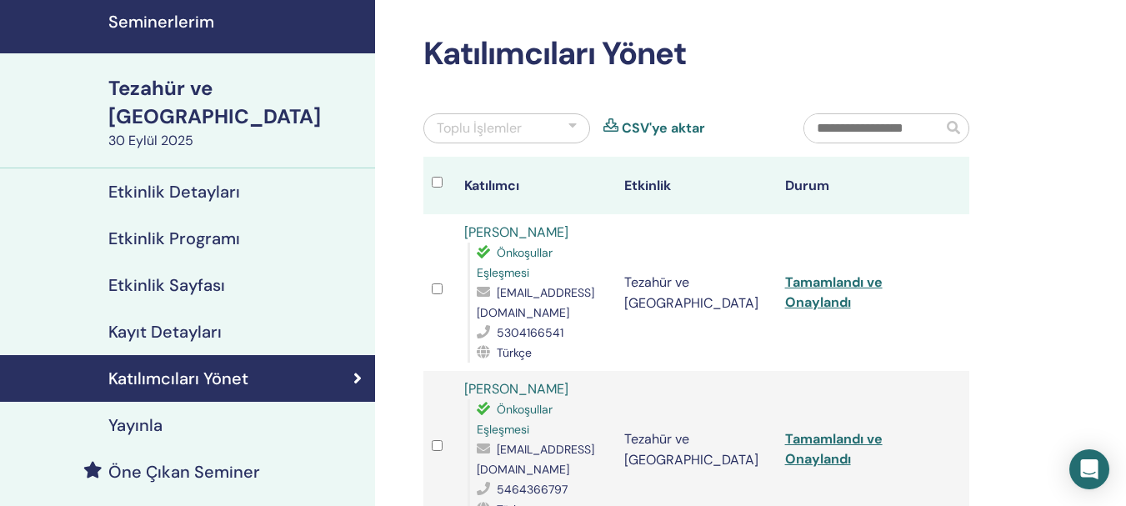
click at [571, 126] on div at bounding box center [572, 128] width 8 height 20
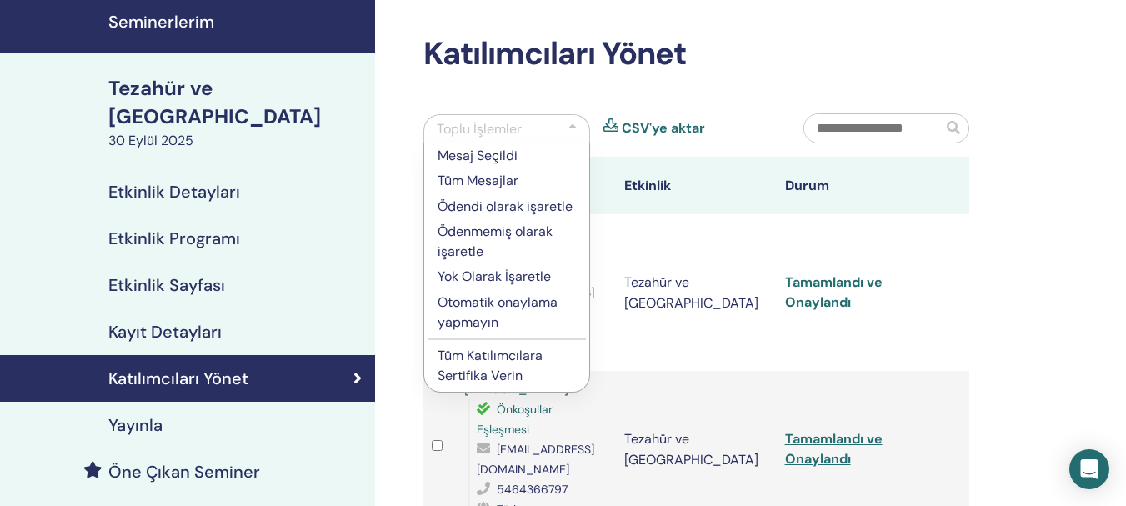
click at [495, 308] on font "Otomatik onaylama yapmayın" at bounding box center [498, 312] width 120 height 38
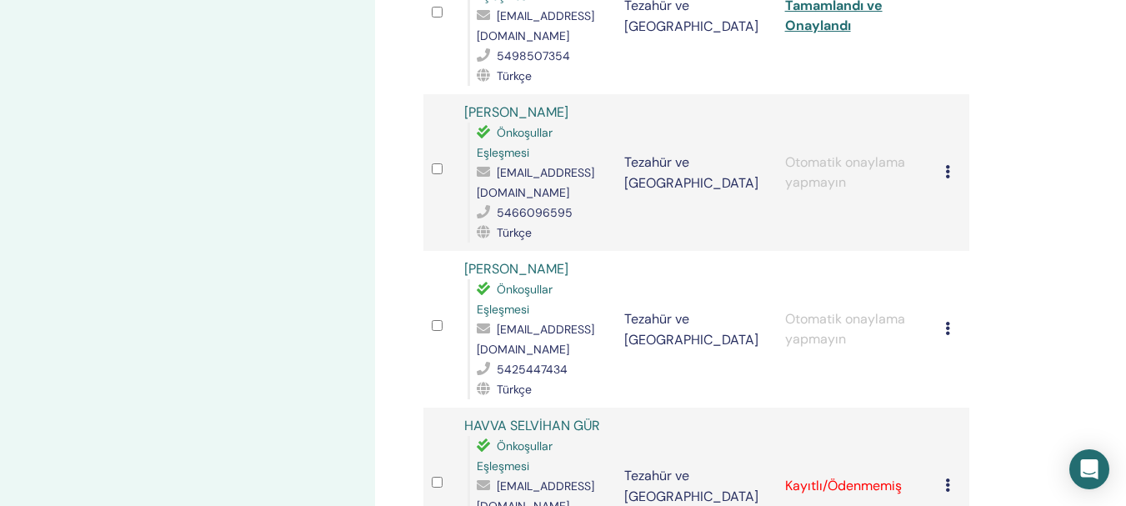
scroll to position [950, 0]
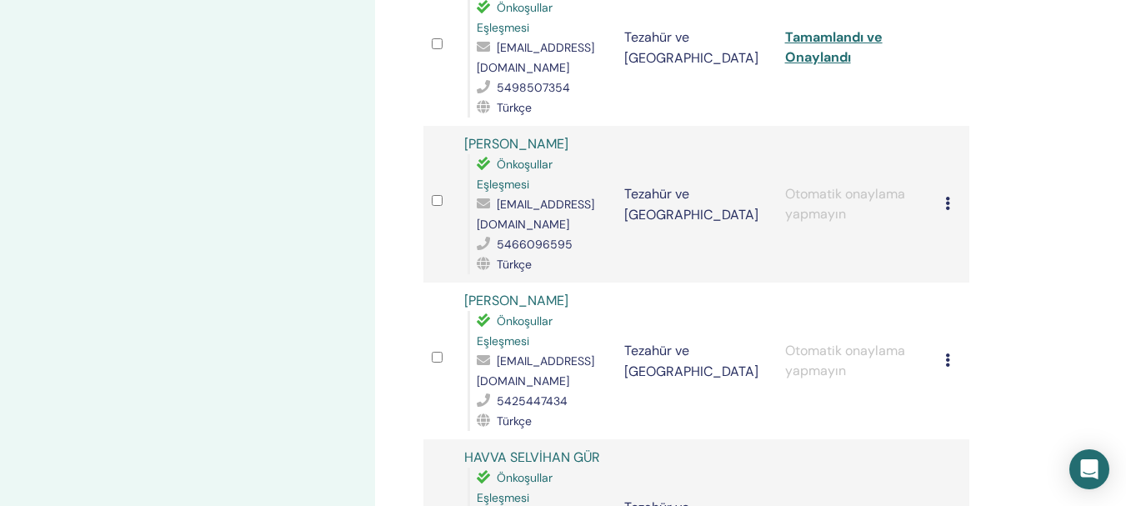
click at [948, 204] on icon at bounding box center [947, 203] width 5 height 13
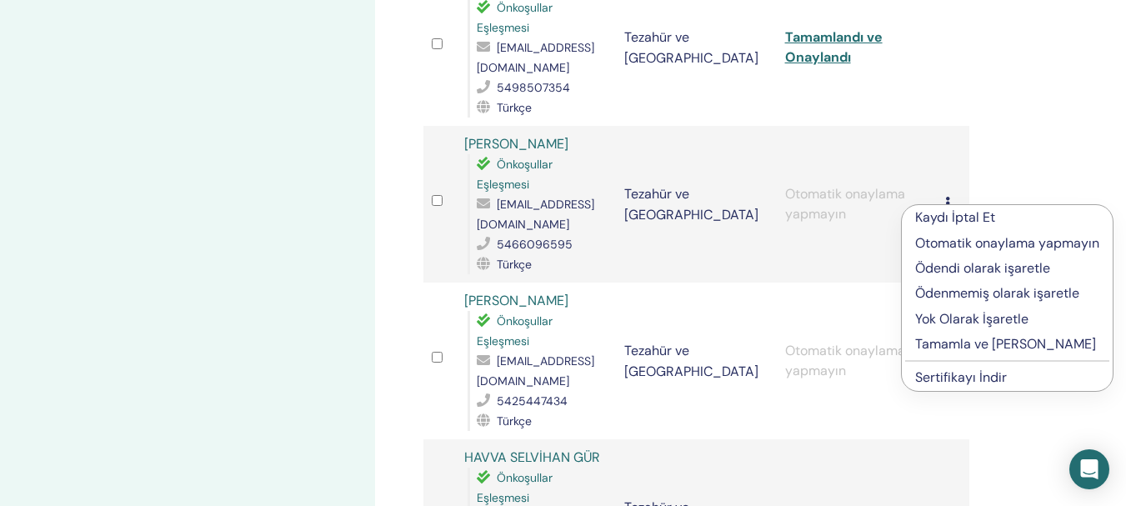
click at [986, 344] on font "Tamamla ve [PERSON_NAME]" at bounding box center [1005, 344] width 181 height 18
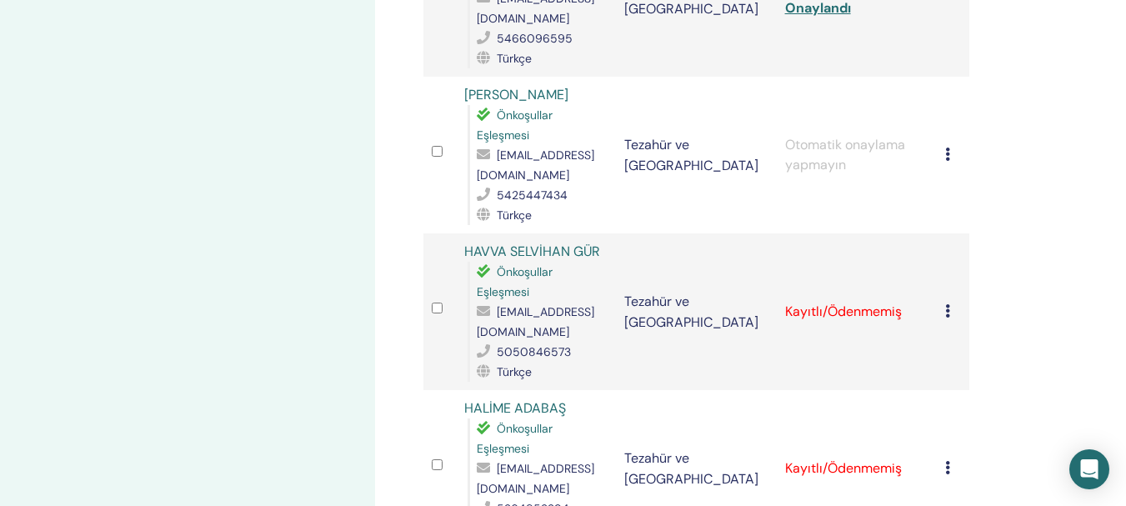
scroll to position [1161, 0]
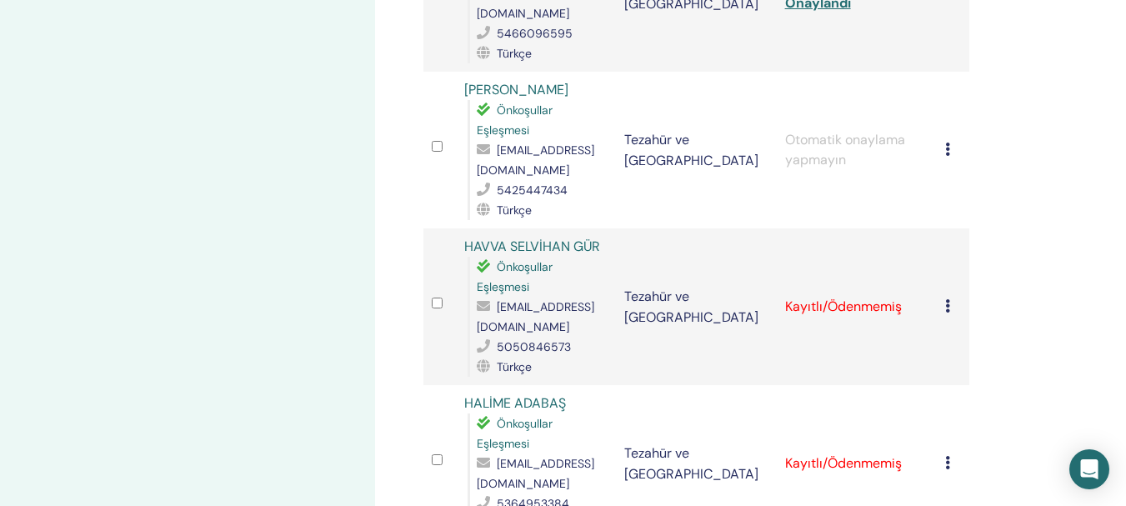
click at [942, 147] on td "Kaydı İptal Et Otomatik onaylama yapmayın Ödendi olarak işaretle Ödenmemiş olar…" at bounding box center [953, 150] width 33 height 157
click at [944, 151] on td "Kaydı İptal Et Otomatik onaylama yapmayın Ödendi olarak işaretle Ödenmemiş olar…" at bounding box center [953, 150] width 33 height 157
click at [949, 153] on icon at bounding box center [947, 149] width 5 height 13
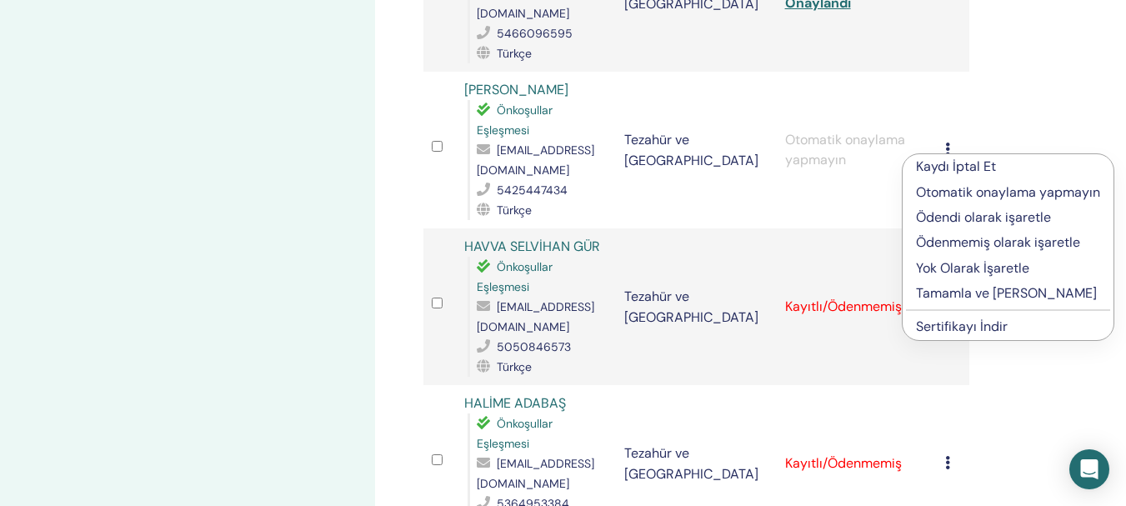
click at [974, 292] on font "Tamamla ve [PERSON_NAME]" at bounding box center [1006, 293] width 181 height 18
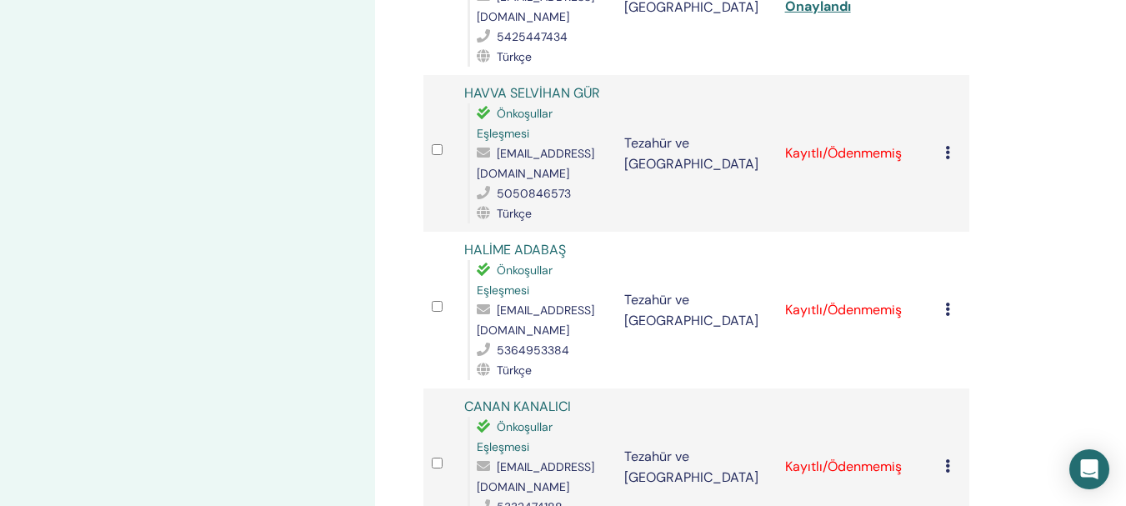
scroll to position [1330, 0]
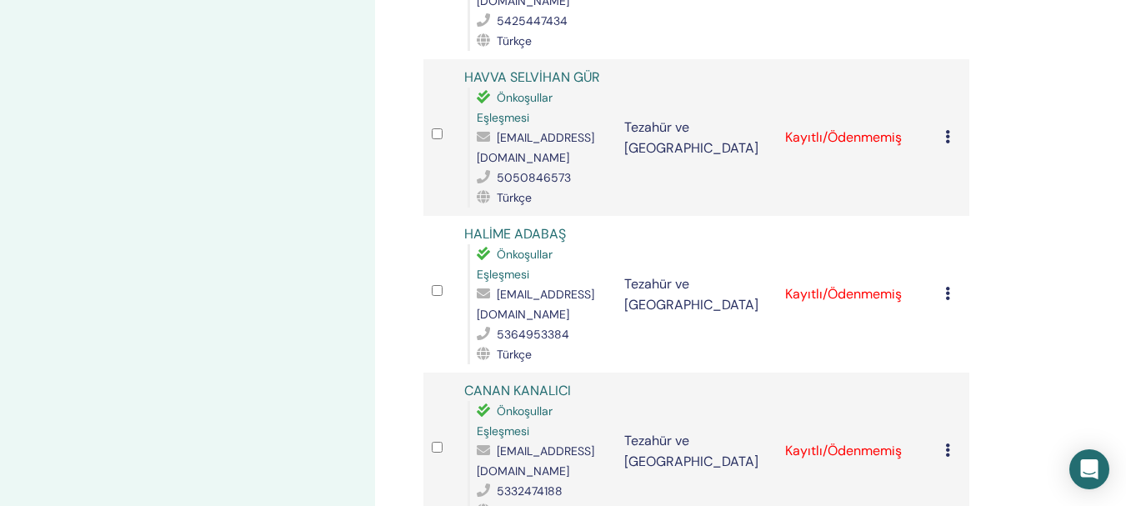
click at [948, 143] on icon at bounding box center [947, 136] width 5 height 13
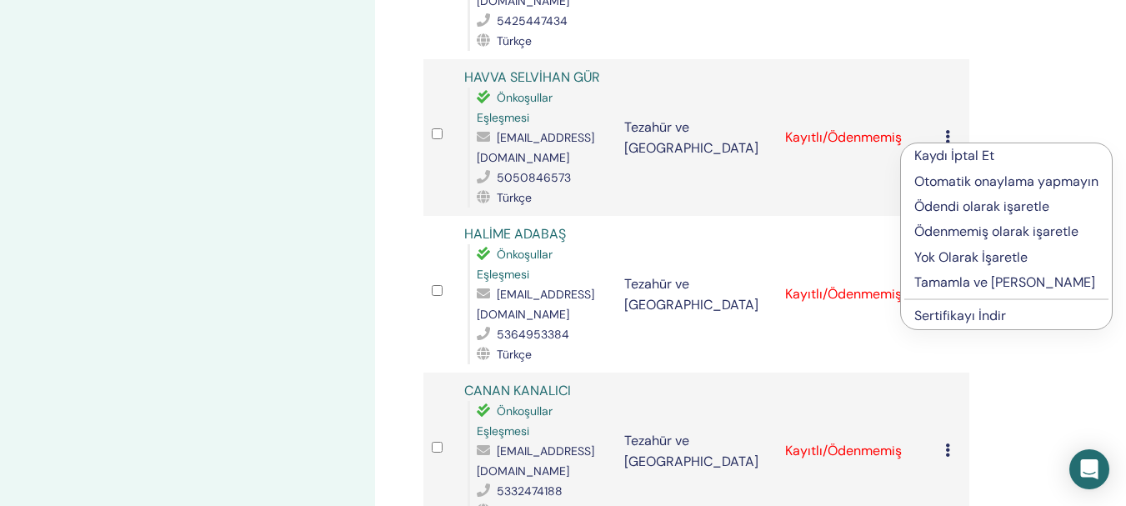
click at [968, 286] on font "Tamamla ve [PERSON_NAME]" at bounding box center [1004, 282] width 181 height 18
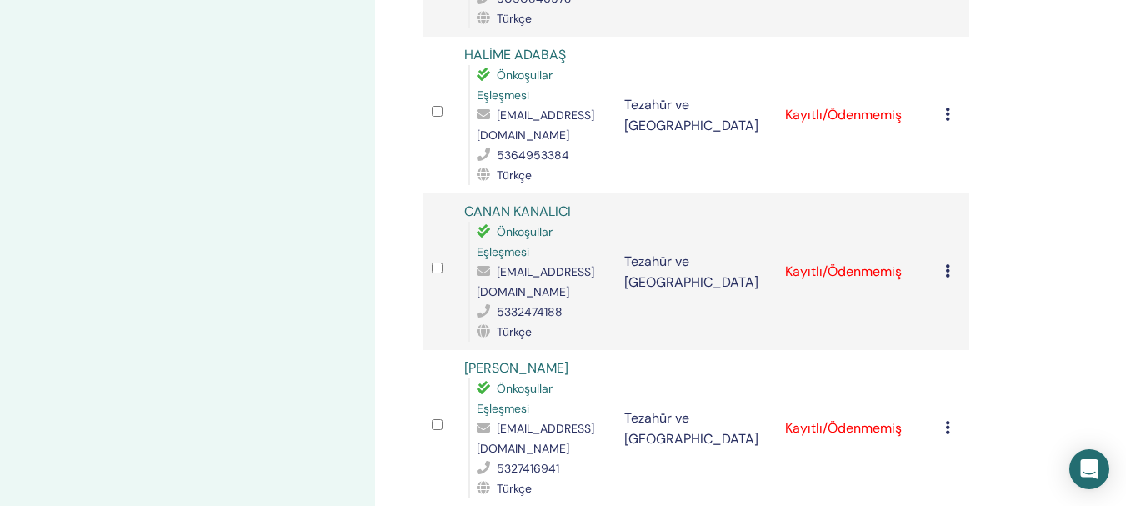
scroll to position [1514, 0]
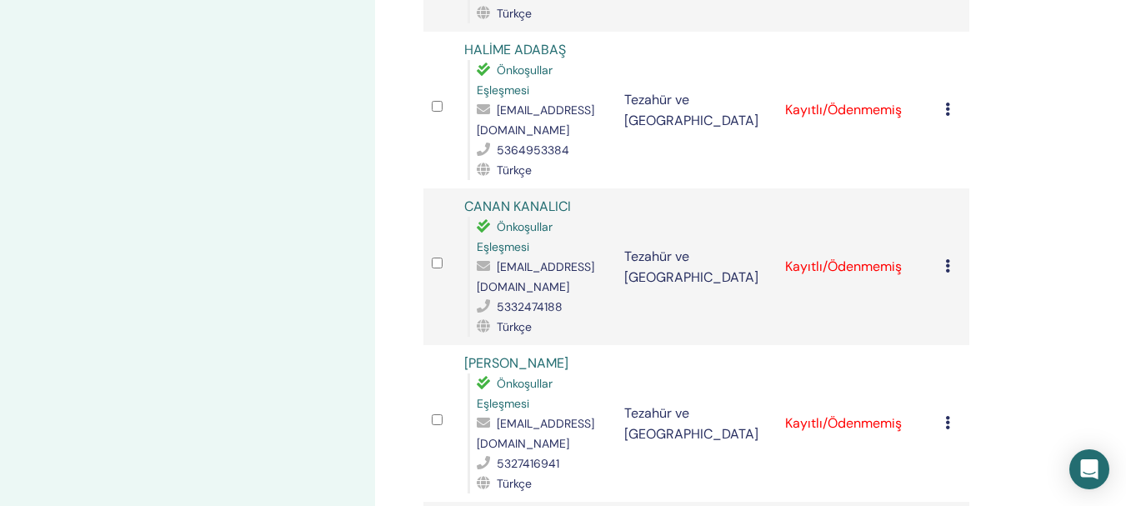
click at [946, 113] on icon at bounding box center [947, 109] width 5 height 13
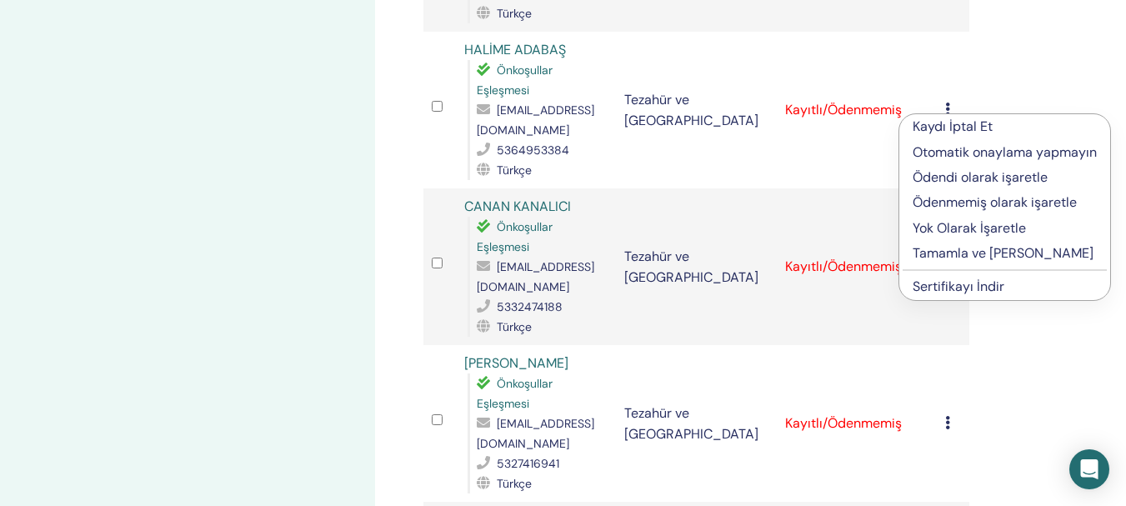
click at [972, 255] on font "Tamamla ve [PERSON_NAME]" at bounding box center [1003, 253] width 181 height 18
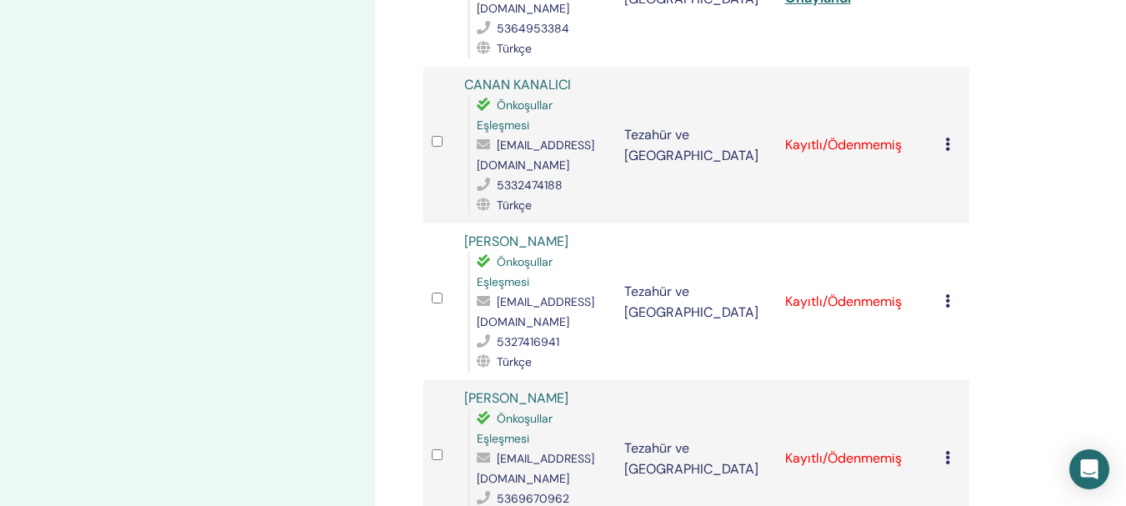
scroll to position [1641, 0]
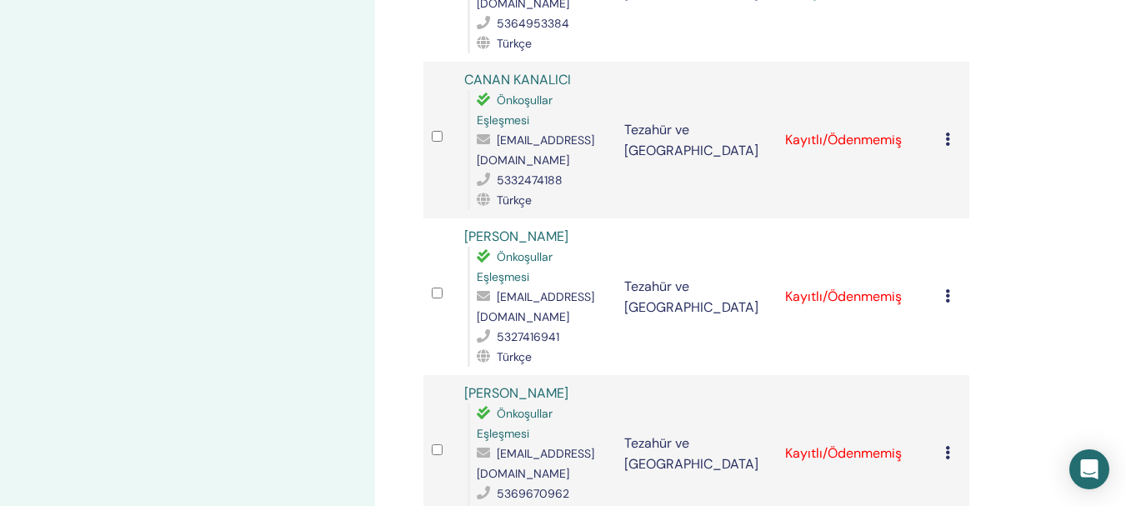
click at [950, 142] on icon at bounding box center [947, 139] width 5 height 13
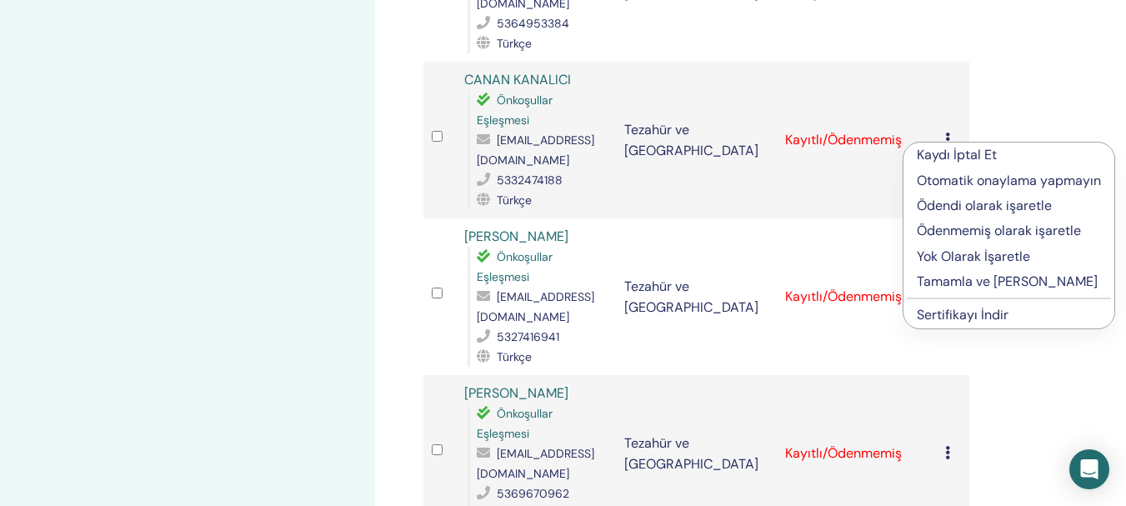
click at [992, 283] on font "Tamamla ve [PERSON_NAME]" at bounding box center [1007, 282] width 181 height 18
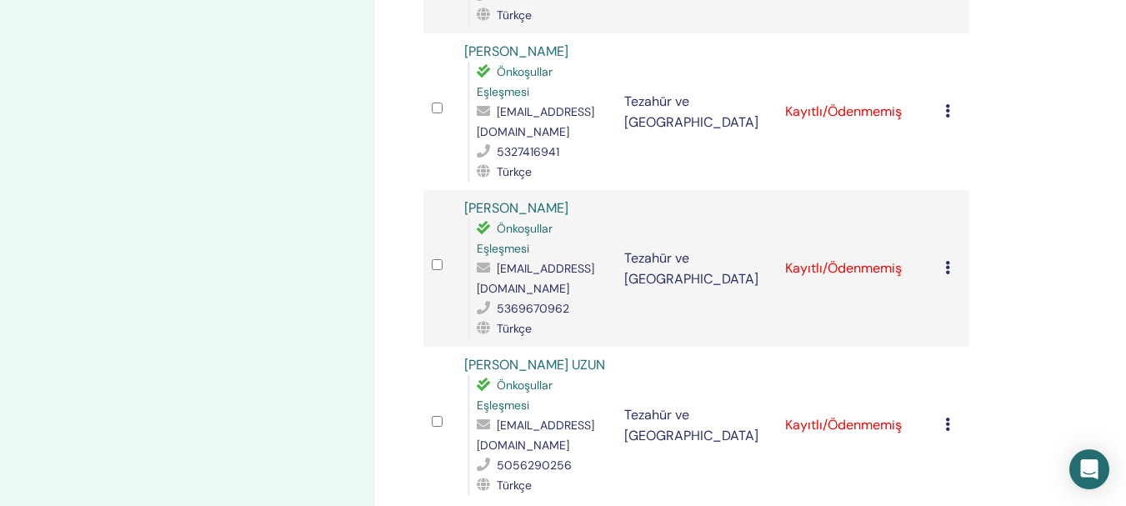
scroll to position [1853, 0]
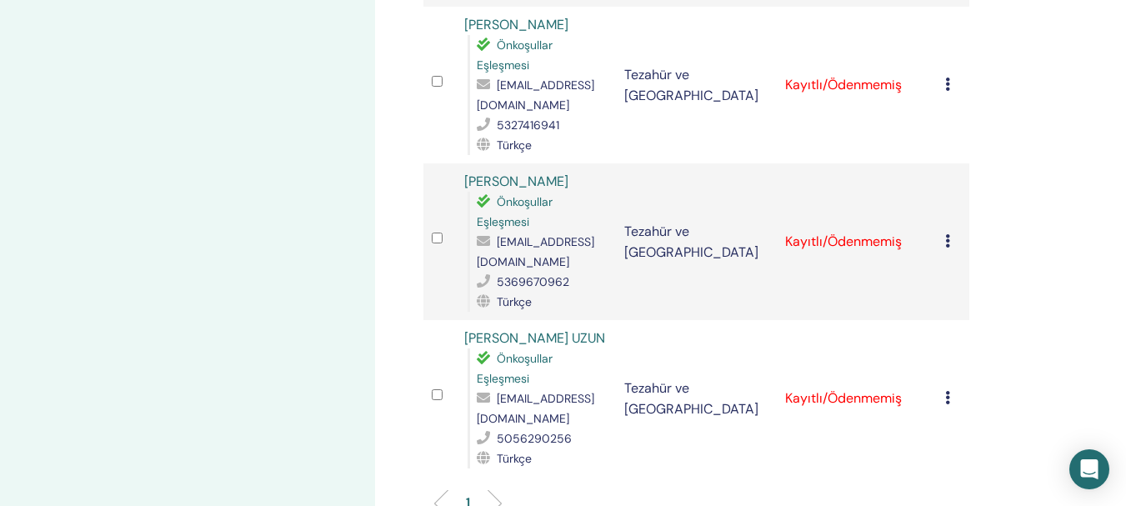
click at [945, 78] on icon at bounding box center [947, 84] width 5 height 13
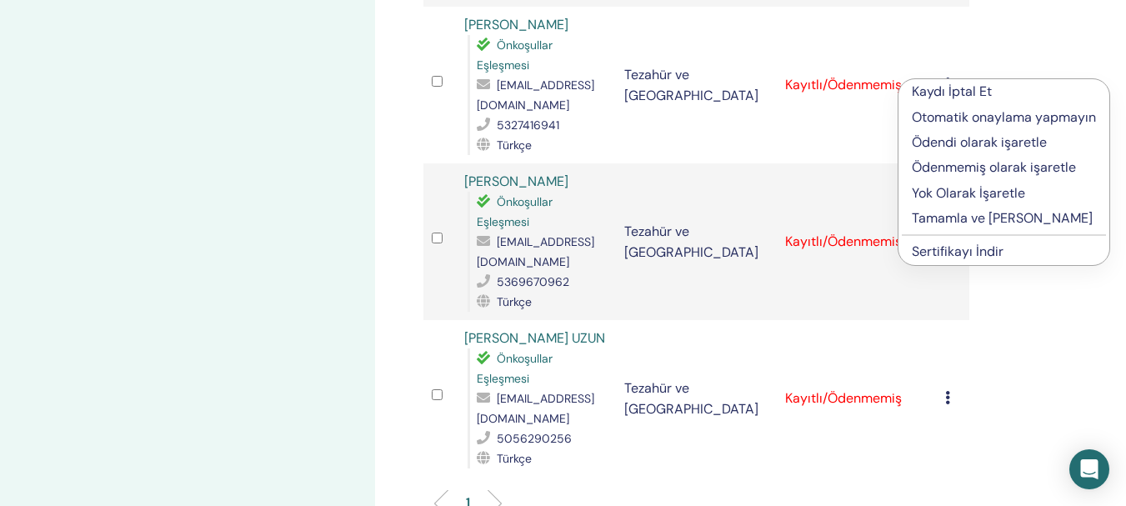
click at [994, 219] on font "Tamamla ve [PERSON_NAME]" at bounding box center [1002, 218] width 181 height 18
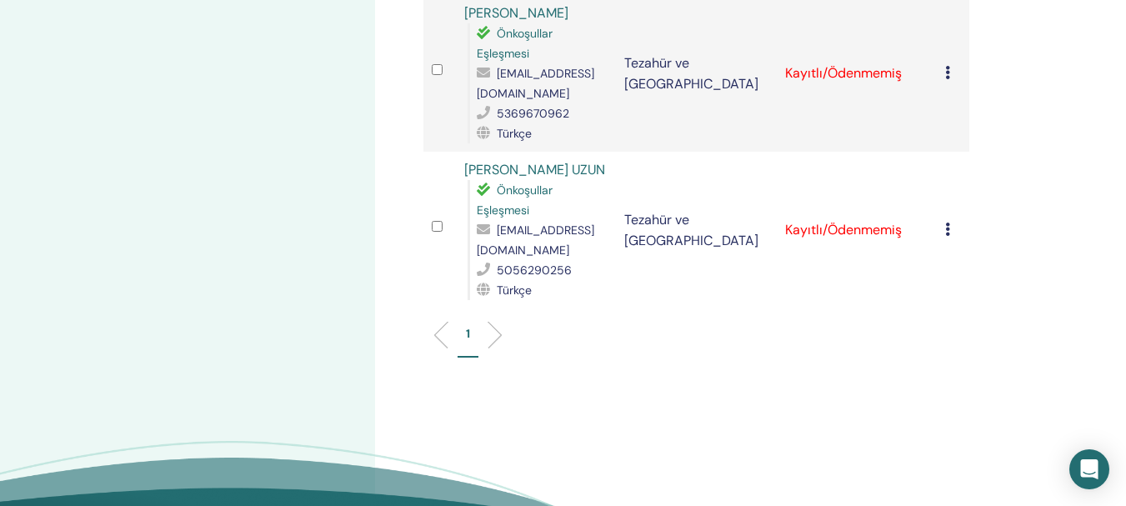
scroll to position [2032, 0]
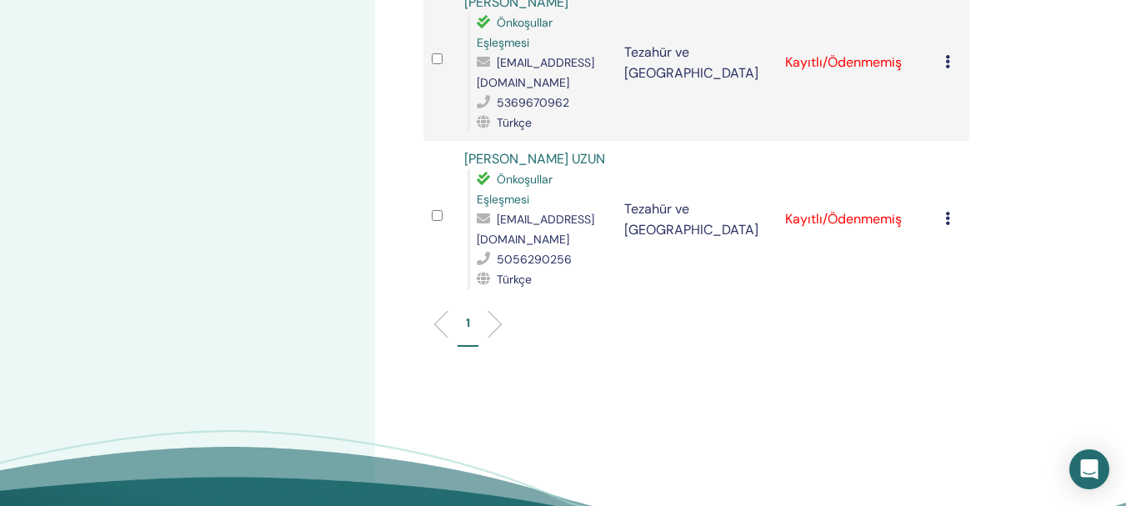
click at [943, 60] on td "Kaydı İptal Et Otomatik onaylama yapmayın Ödendi olarak işaretle Ödenmemiş olar…" at bounding box center [953, 62] width 33 height 157
click at [949, 66] on icon at bounding box center [947, 61] width 5 height 13
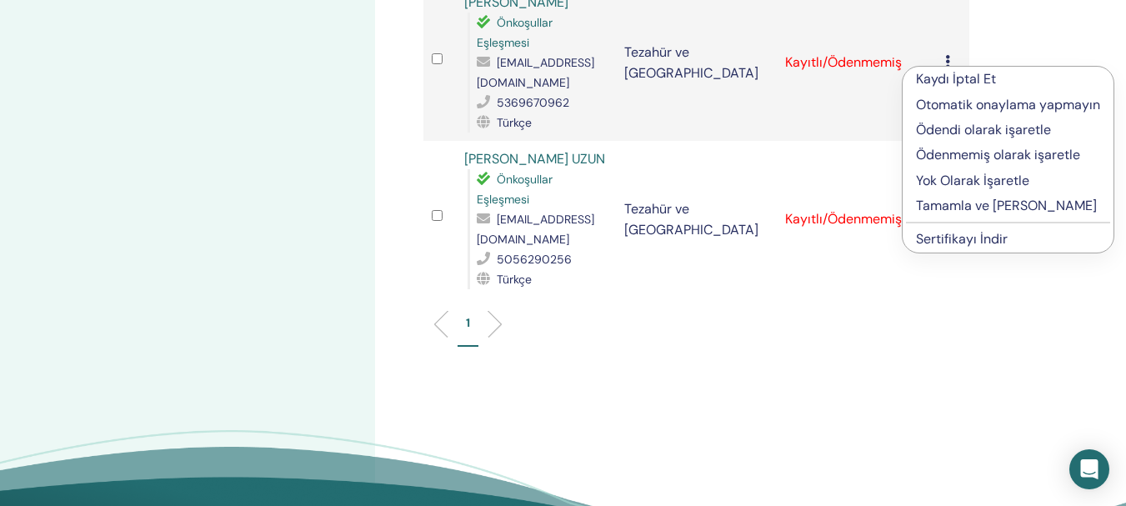
click at [981, 209] on font "Tamamla ve [PERSON_NAME]" at bounding box center [1006, 206] width 181 height 18
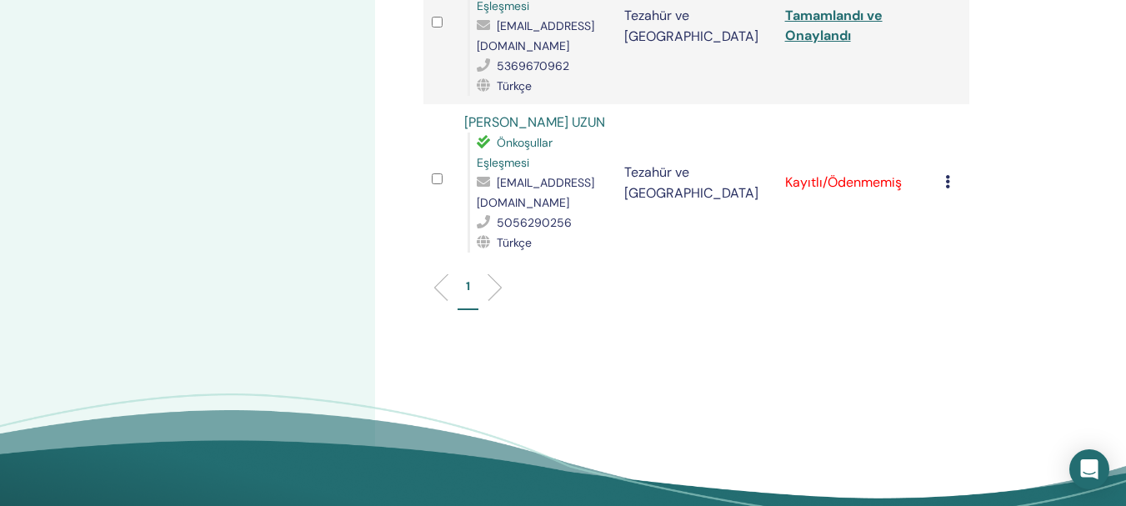
scroll to position [2206, 0]
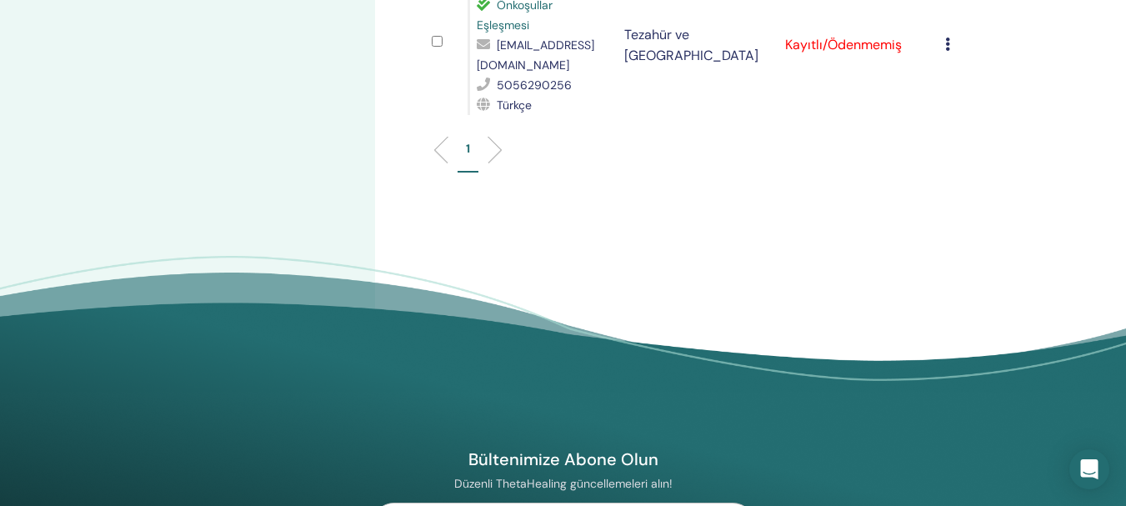
click at [948, 48] on icon at bounding box center [947, 44] width 5 height 13
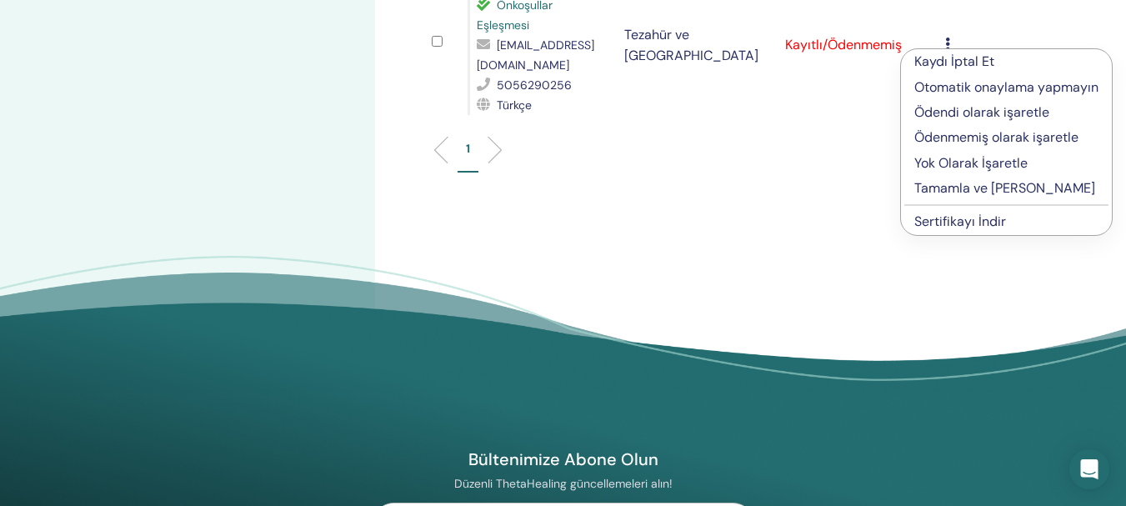
click at [973, 192] on font "Tamamla ve Onayla" at bounding box center [1004, 188] width 181 height 18
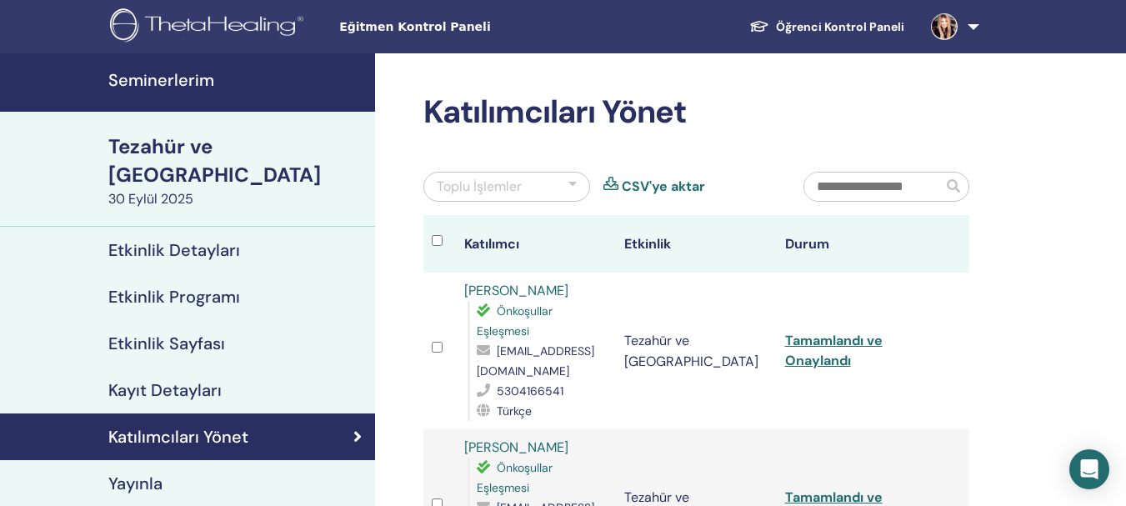
click at [576, 185] on div at bounding box center [572, 187] width 8 height 20
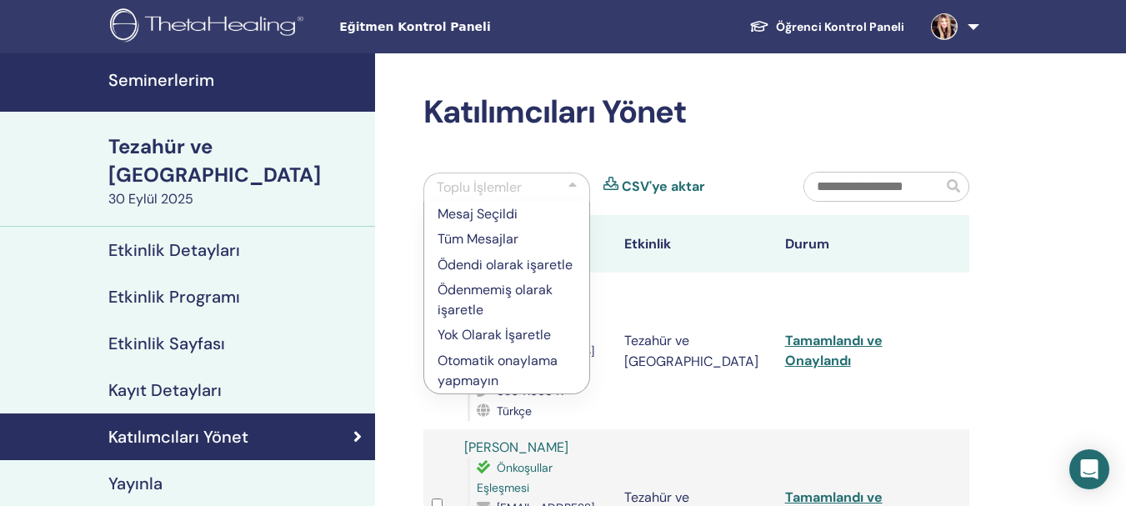
click at [570, 184] on div at bounding box center [572, 188] width 8 height 20
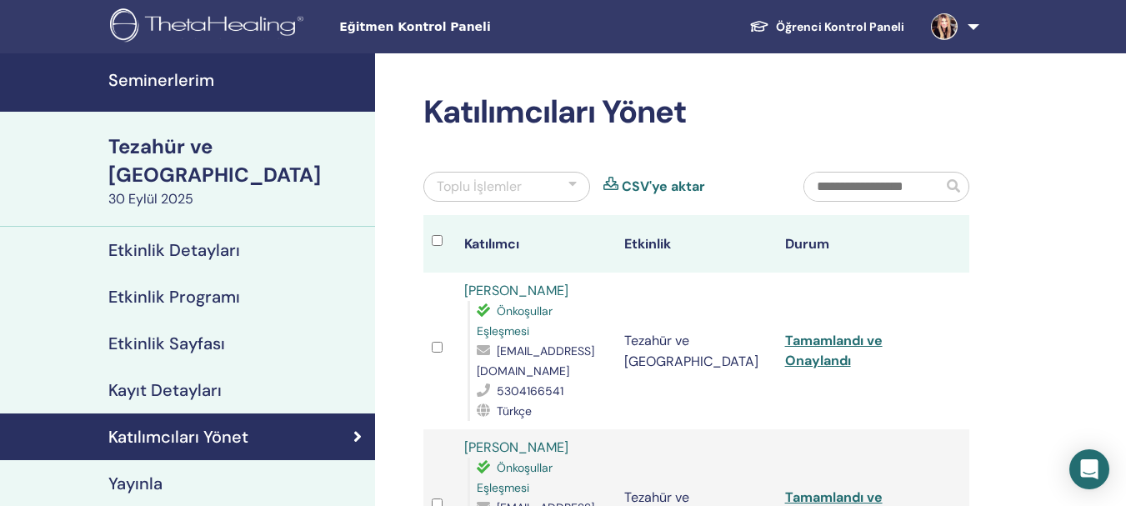
click at [570, 188] on div at bounding box center [572, 187] width 8 height 20
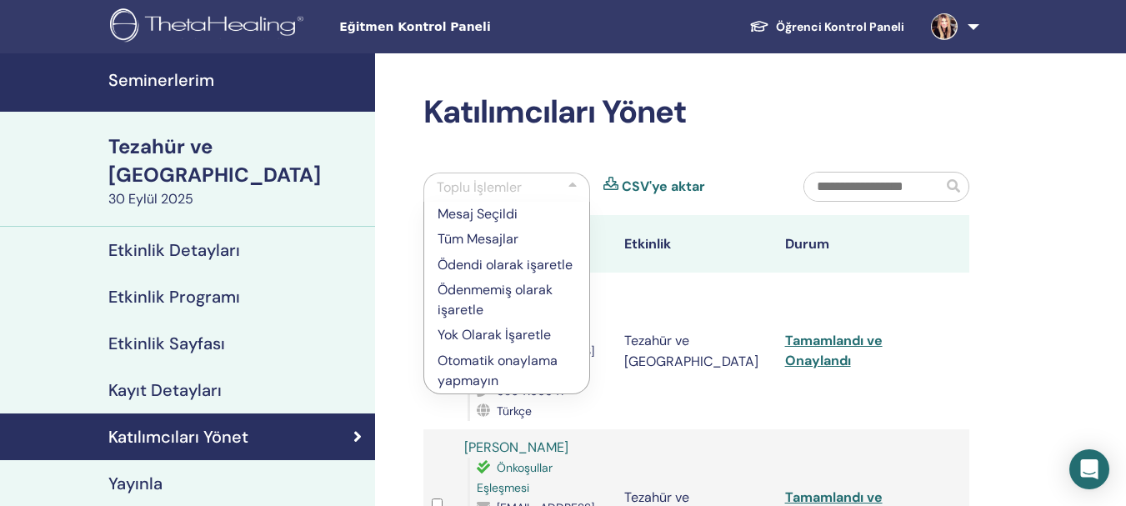
click at [357, 240] on link "Etkinlik Detayları" at bounding box center [187, 250] width 375 height 47
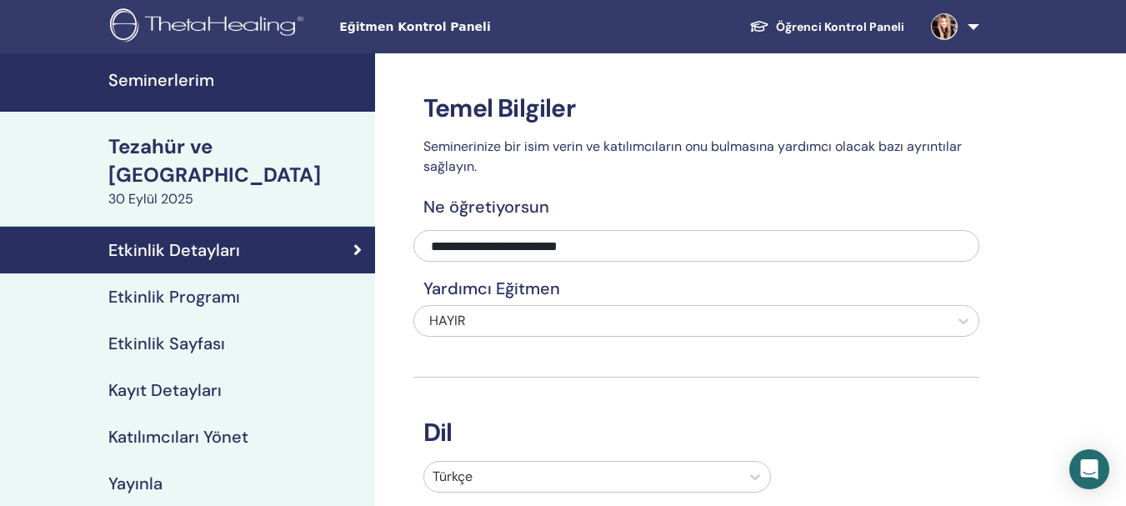
click at [171, 72] on font "Seminerlerim" at bounding box center [161, 80] width 106 height 22
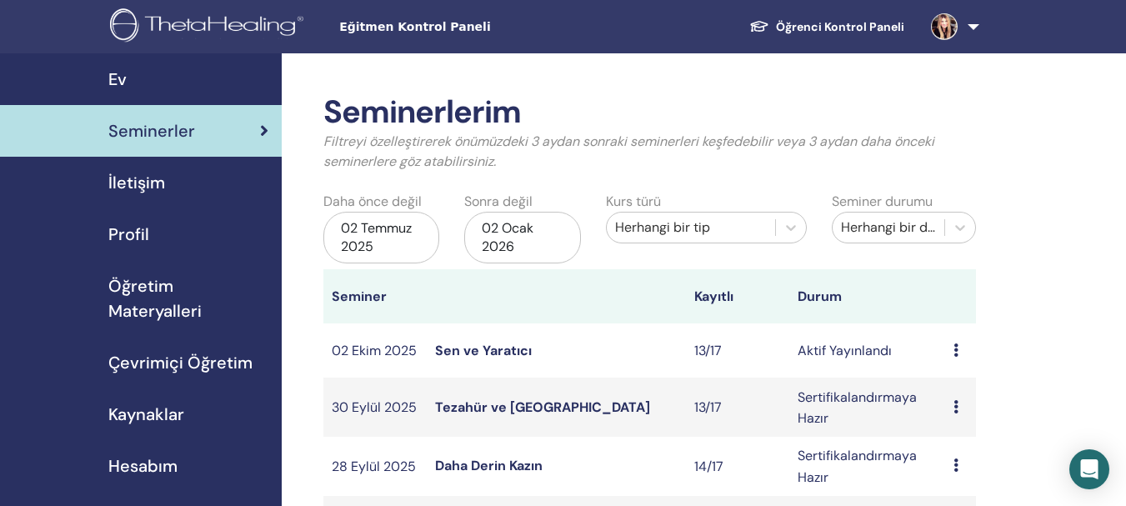
click at [485, 409] on font "Tezahür ve [GEOGRAPHIC_DATA]" at bounding box center [542, 407] width 215 height 18
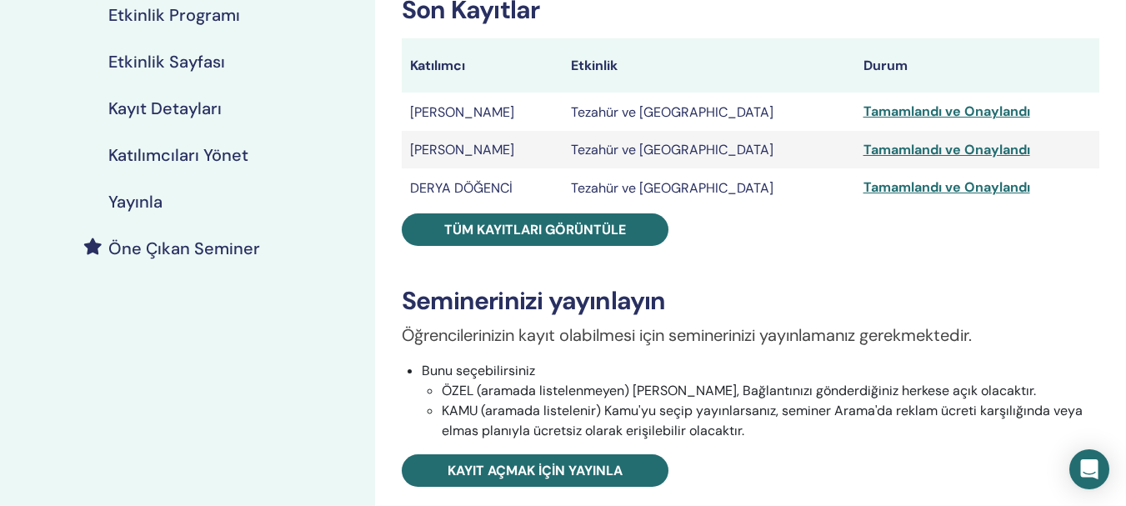
scroll to position [294, 0]
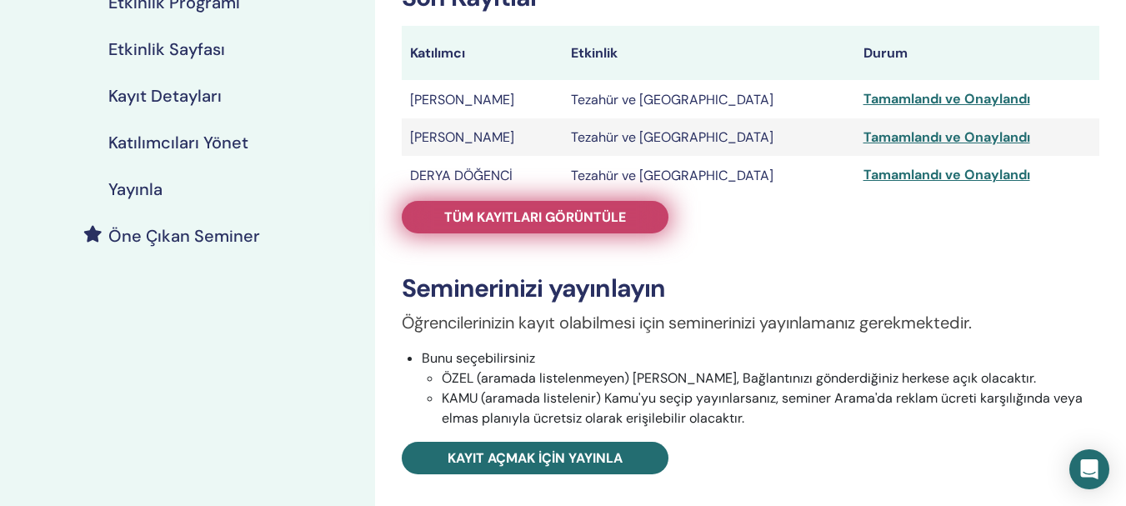
click at [633, 214] on link "Tüm kayıtları görüntüle" at bounding box center [535, 217] width 267 height 33
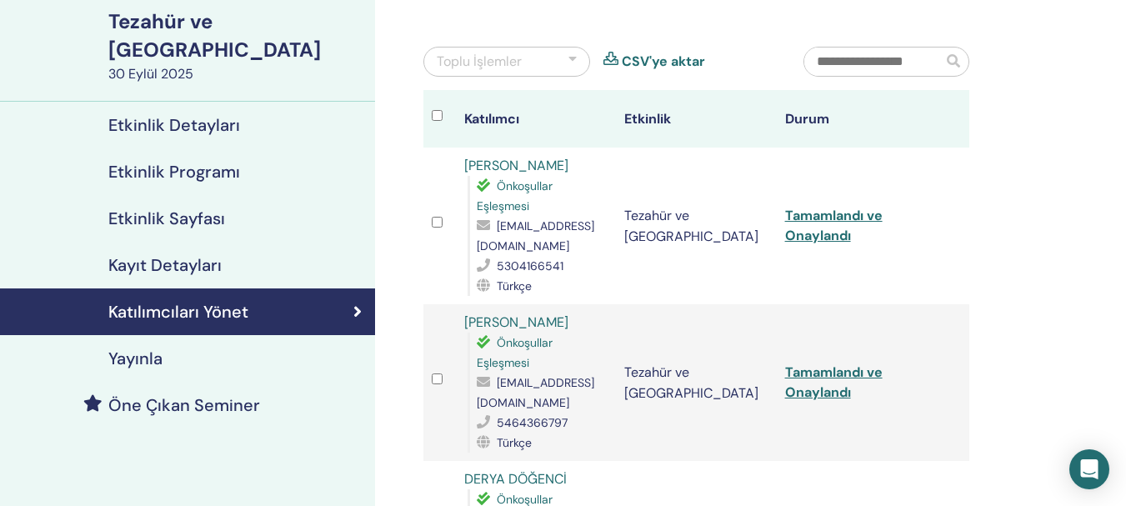
scroll to position [104, 0]
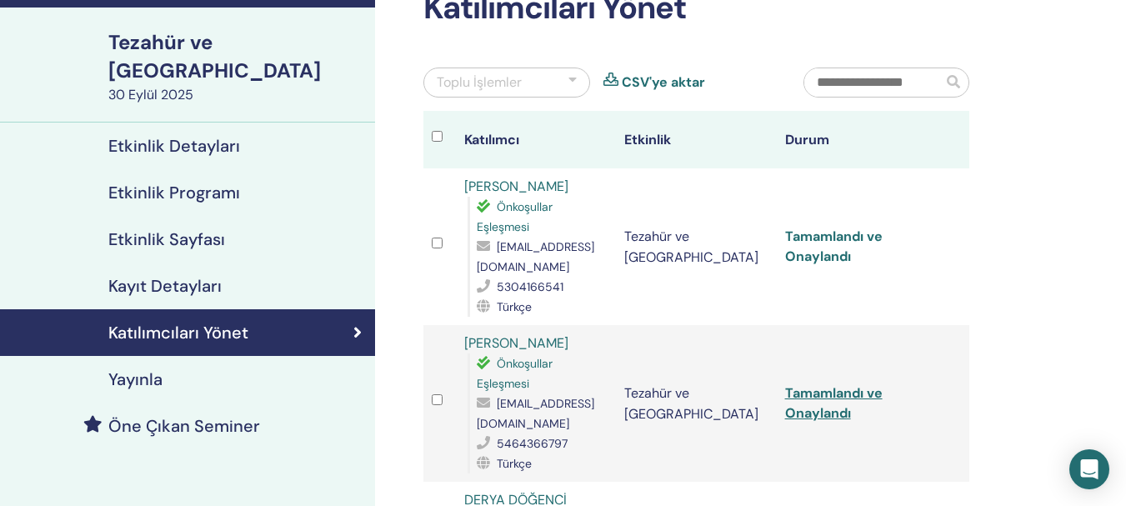
click at [831, 260] on font "Tamamlandı ve Onaylandı" at bounding box center [834, 247] width 98 height 38
click at [810, 417] on font "Tamamlandı ve Onaylandı" at bounding box center [834, 403] width 98 height 38
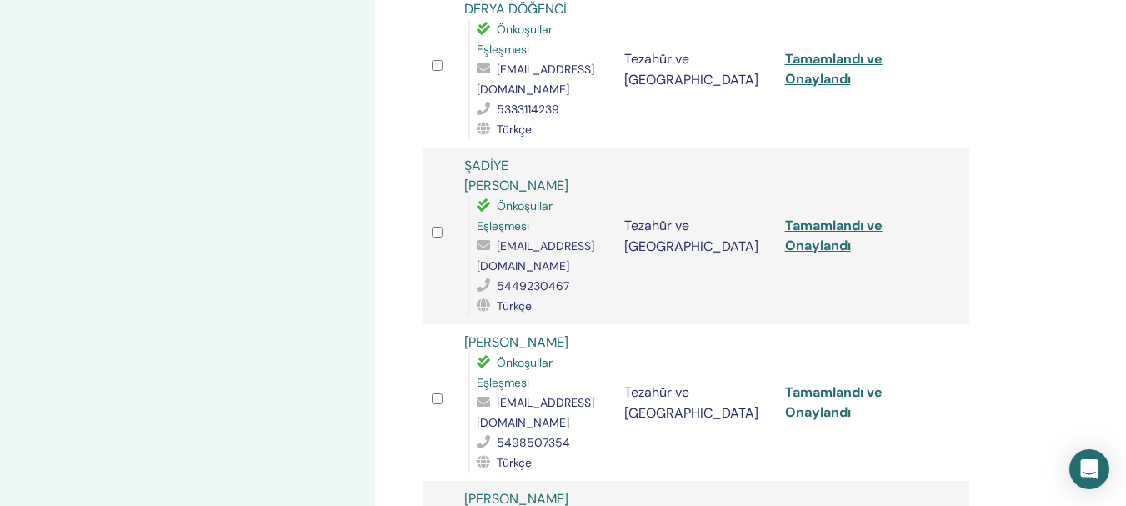
scroll to position [600, 0]
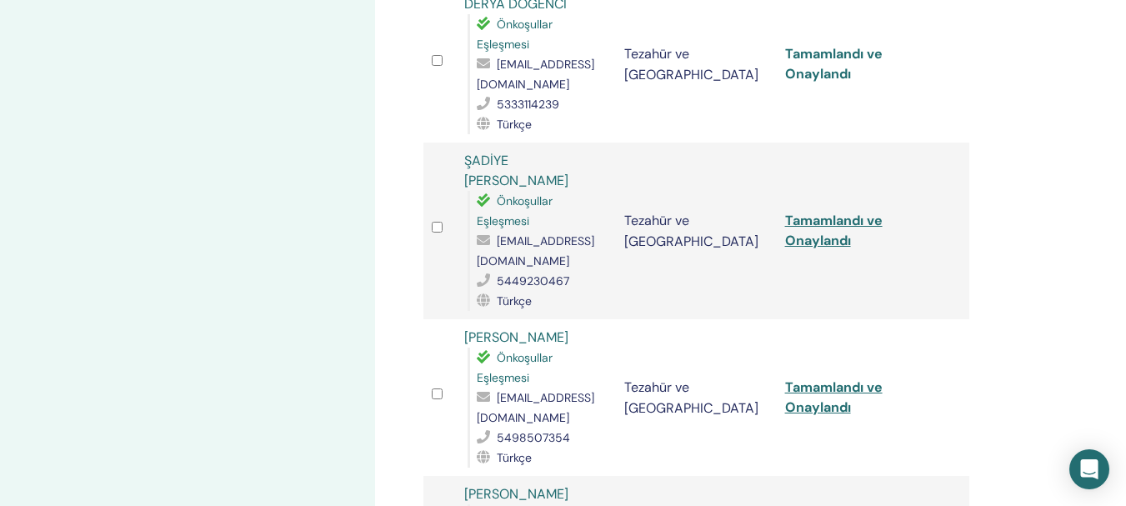
click at [814, 76] on font "Tamamlandı ve Onaylandı" at bounding box center [834, 64] width 98 height 38
click at [815, 246] on font "Tamamlandı ve Onaylandı" at bounding box center [834, 231] width 98 height 38
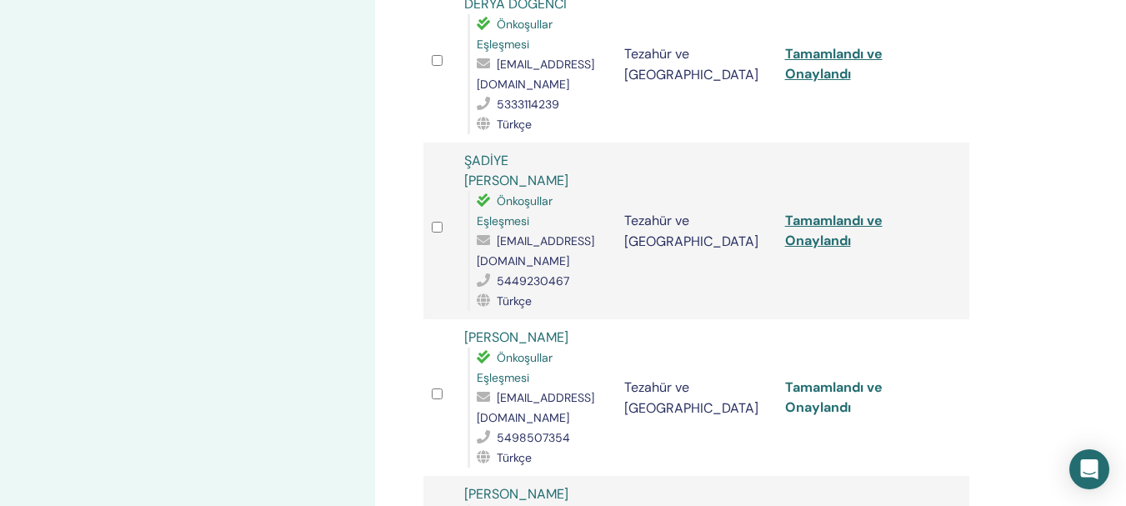
click at [811, 413] on font "Tamamlandı ve Onaylandı" at bounding box center [834, 397] width 98 height 38
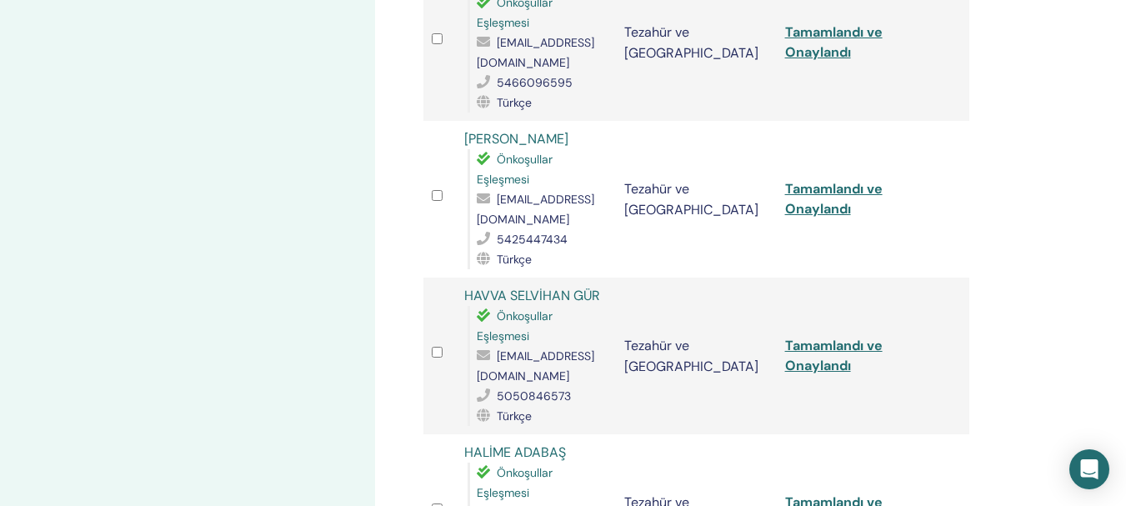
scroll to position [1118, 0]
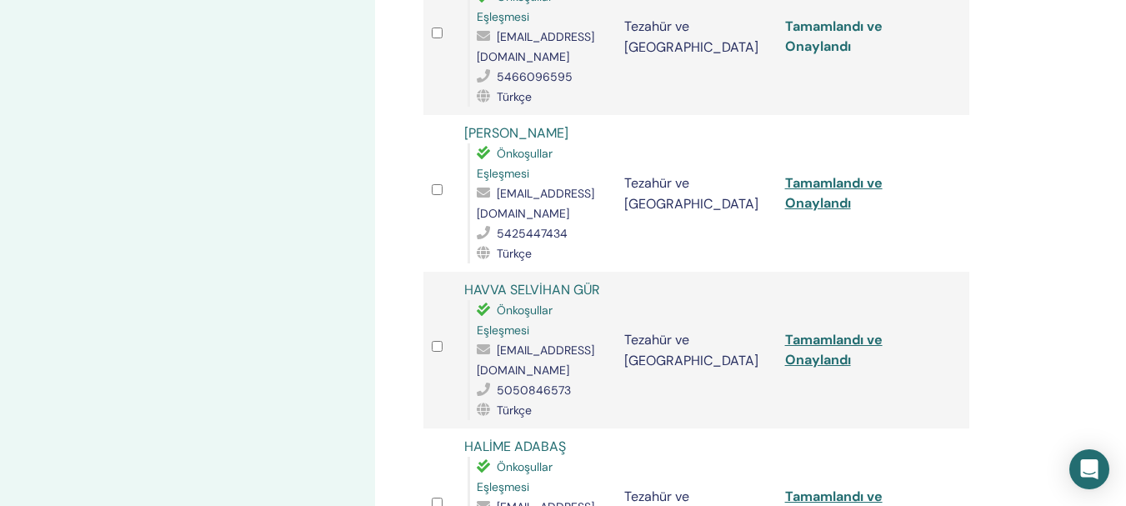
click at [818, 48] on font "Tamamlandı ve Onaylandı" at bounding box center [834, 37] width 98 height 38
click at [809, 210] on font "Tamamlandı ve Onaylandı" at bounding box center [834, 193] width 98 height 38
drag, startPoint x: 809, startPoint y: 210, endPoint x: 833, endPoint y: 231, distance: 31.3
click at [810, 210] on font "Tamamlandı ve Onaylandı" at bounding box center [834, 193] width 98 height 38
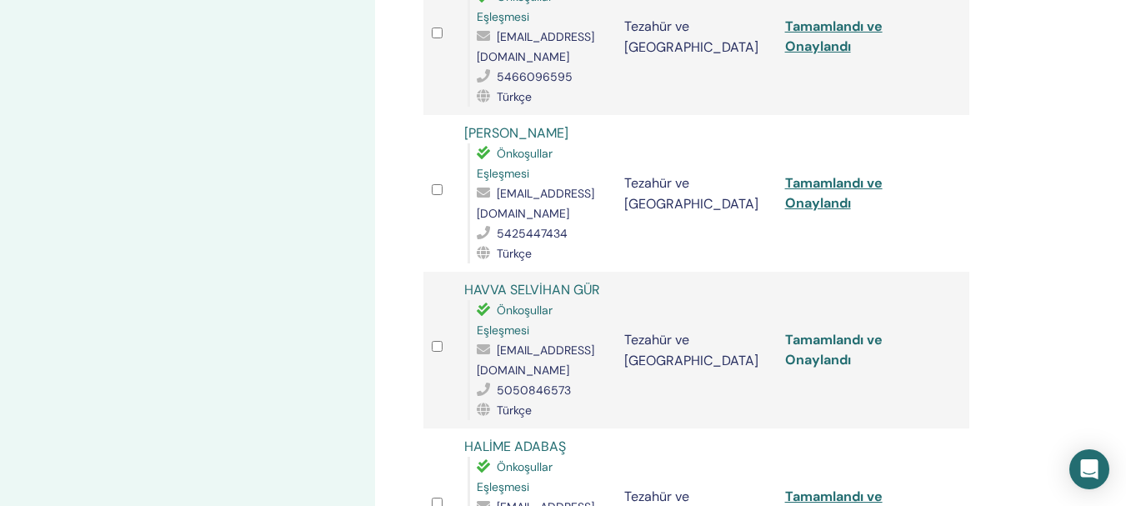
click at [808, 363] on font "Tamamlandı ve Onaylandı" at bounding box center [834, 350] width 98 height 38
drag, startPoint x: 808, startPoint y: 363, endPoint x: 834, endPoint y: 378, distance: 29.9
click at [809, 363] on font "Tamamlandı ve Onaylandı" at bounding box center [834, 350] width 98 height 38
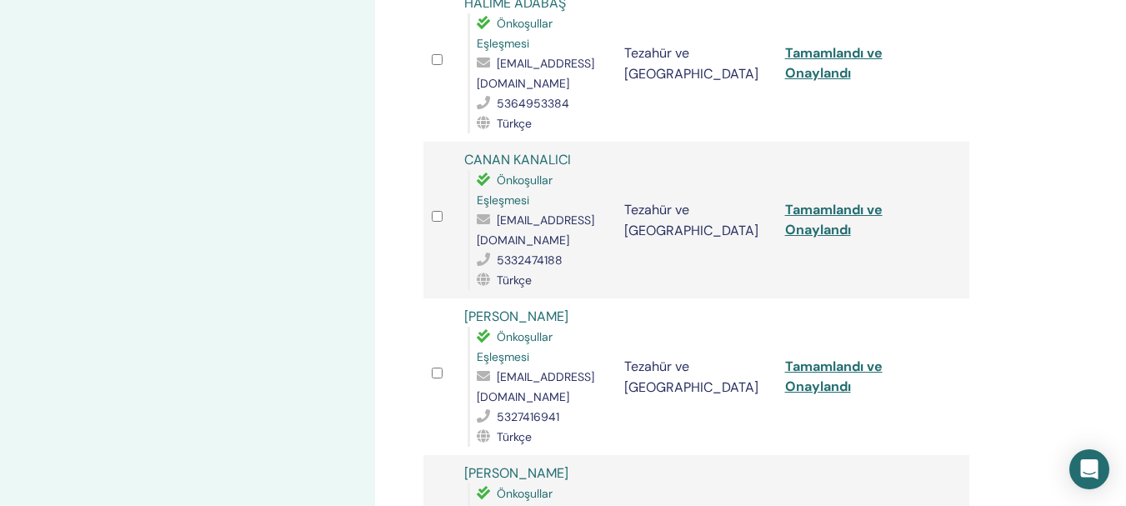
scroll to position [1566, 0]
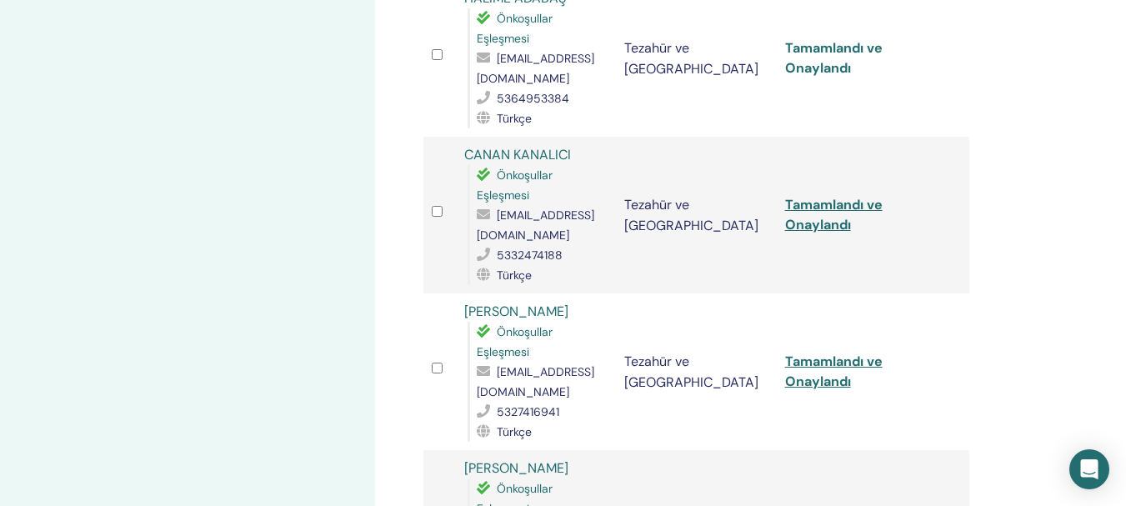
click at [815, 71] on font "Tamamlandı ve Onaylandı" at bounding box center [834, 58] width 98 height 38
click at [814, 71] on font "Tamamlandı ve Onaylandı" at bounding box center [834, 58] width 98 height 38
click at [813, 230] on font "Tamamlandı ve Onaylandı" at bounding box center [834, 215] width 98 height 38
click at [803, 385] on font "Tamamlandı ve Onaylandı" at bounding box center [834, 372] width 98 height 38
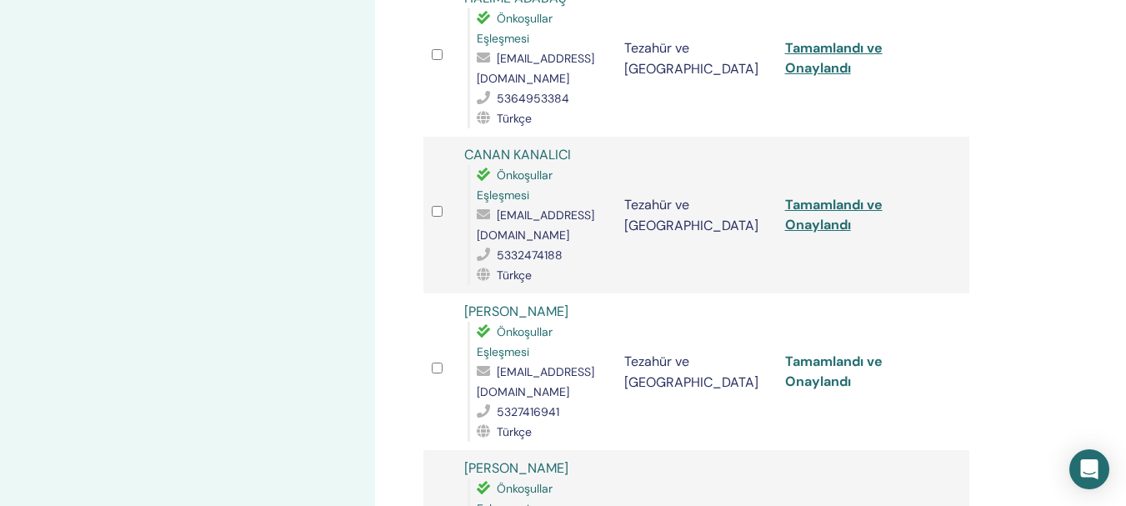
click at [803, 385] on font "Tamamlandı ve Onaylandı" at bounding box center [834, 372] width 98 height 38
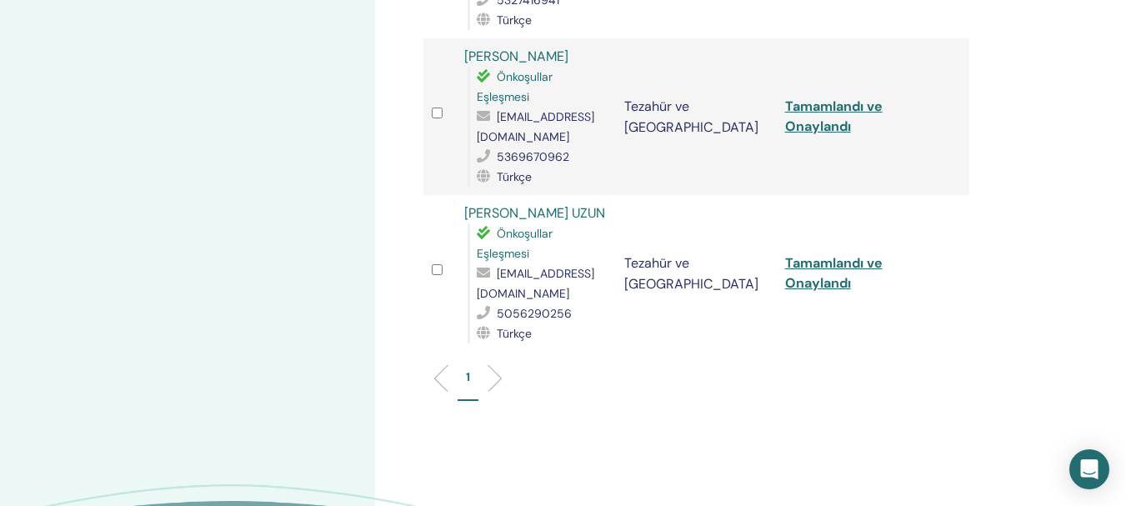
scroll to position [2009, 0]
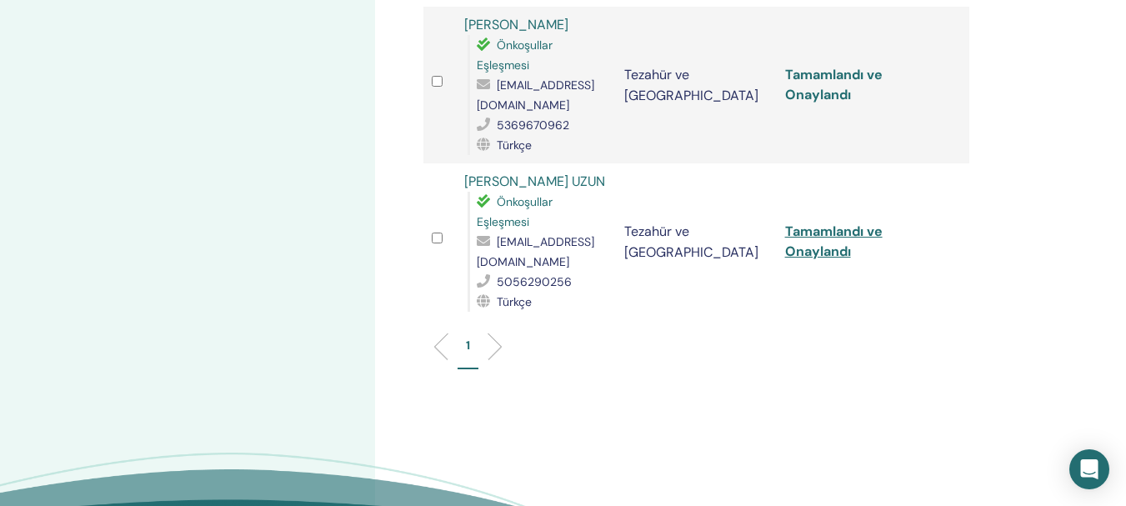
click at [813, 97] on font "Tamamlandı ve Onaylandı" at bounding box center [834, 85] width 98 height 38
click at [821, 256] on font "Tamamlandı ve Onaylandı" at bounding box center [834, 242] width 98 height 38
